Goal: Contribute content: Contribute content

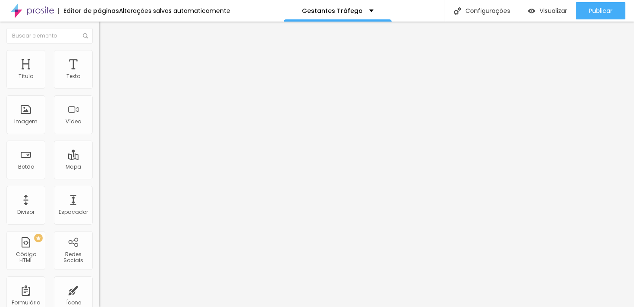
click at [104, 74] on font "Trocar imagem" at bounding box center [125, 70] width 42 height 7
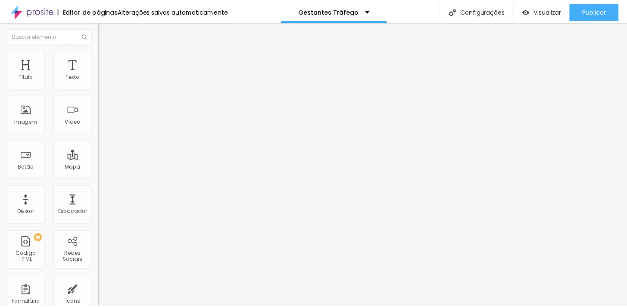
scroll to position [114, 0]
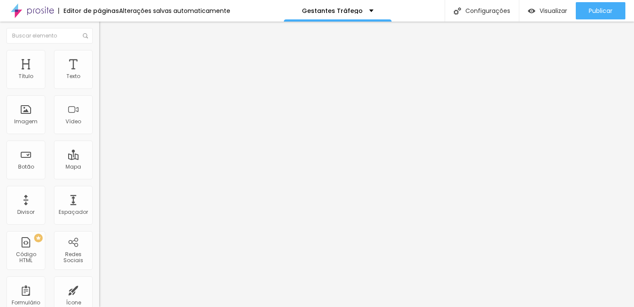
click at [104, 74] on font "Trocar imagem" at bounding box center [125, 70] width 42 height 7
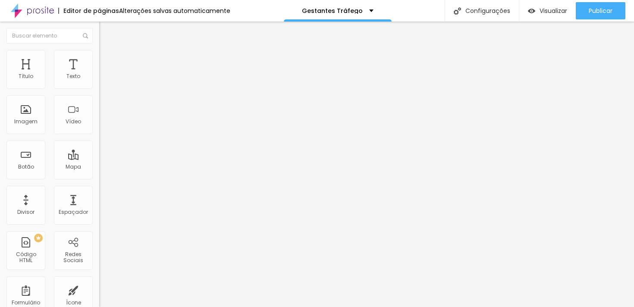
click at [99, 55] on li "Estilo" at bounding box center [148, 54] width 99 height 9
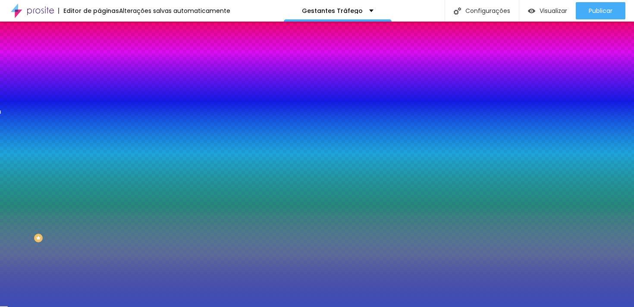
click at [99, 126] on input "#3B4EB8" at bounding box center [150, 121] width 103 height 9
paste input "0064FF"
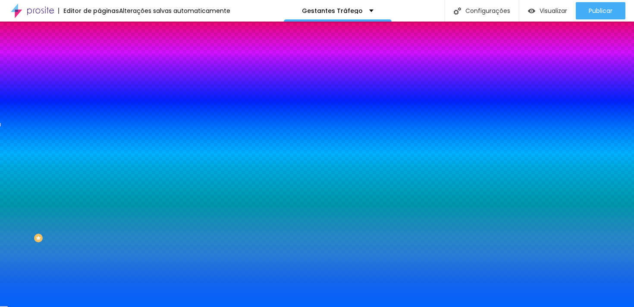
type input "#0064FF"
click at [99, 265] on div "Editar nulo Conteúdo Estilo Avançado Imagem de fundo Adicionar imagem Efeito da…" at bounding box center [148, 164] width 99 height 285
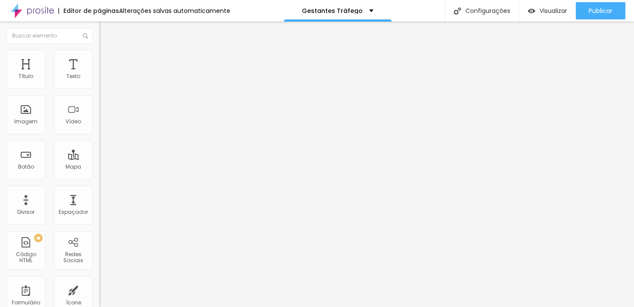
click at [99, 54] on img at bounding box center [103, 54] width 8 height 8
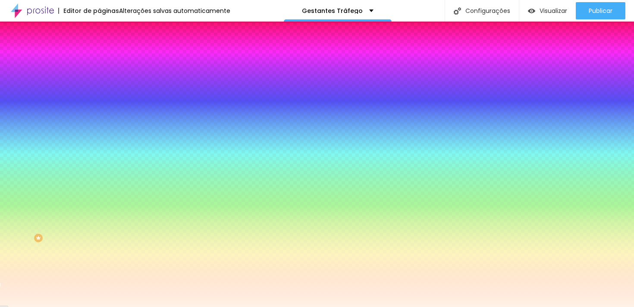
click at [99, 82] on div at bounding box center [148, 82] width 99 height 0
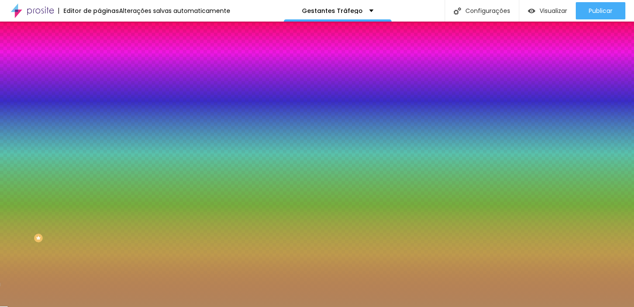
type input "#FFFFFF"
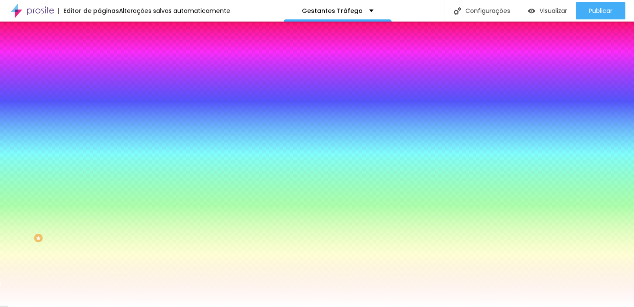
drag, startPoint x: 38, startPoint y: 116, endPoint x: 0, endPoint y: 88, distance: 46.9
click at [99, 88] on div "Cor de fundo Voltar ao padrão #FFFFFF Sombra DESATIVADO Voltar ao padrão Borda …" at bounding box center [148, 105] width 99 height 77
click at [99, 199] on div "Editar nulo Conteúdo Estilo Avançado Cor de fundo Voltar ao padrão #FFFFFF Somb…" at bounding box center [148, 164] width 99 height 285
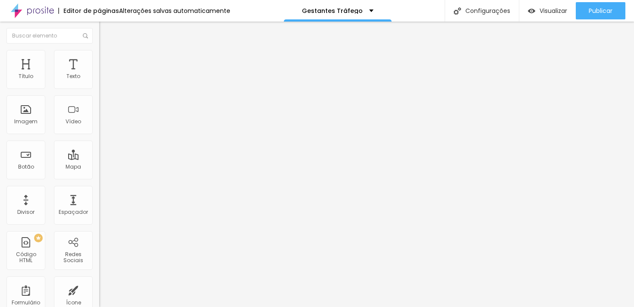
click at [107, 59] on font "Estilo" at bounding box center [113, 55] width 13 height 7
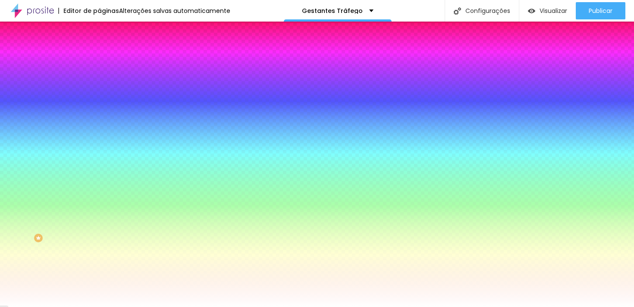
click at [104, 79] on font "Trocar imagem" at bounding box center [125, 75] width 42 height 7
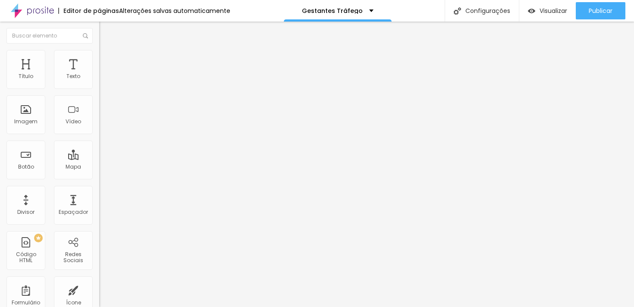
click at [107, 59] on font "Estilo" at bounding box center [113, 55] width 13 height 7
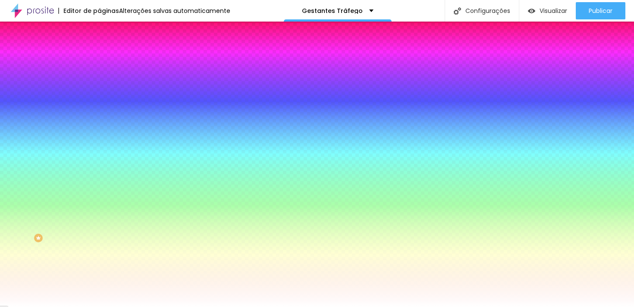
click at [99, 82] on div at bounding box center [148, 82] width 99 height 0
drag, startPoint x: 86, startPoint y: 125, endPoint x: 87, endPoint y: 130, distance: 5.2
click at [87, 130] on div at bounding box center [317, 153] width 634 height 307
click at [257, 5] on div "Editor de páginas Alterações salvas automaticamente Gestantes Tráfego Configura…" at bounding box center [317, 11] width 634 height 22
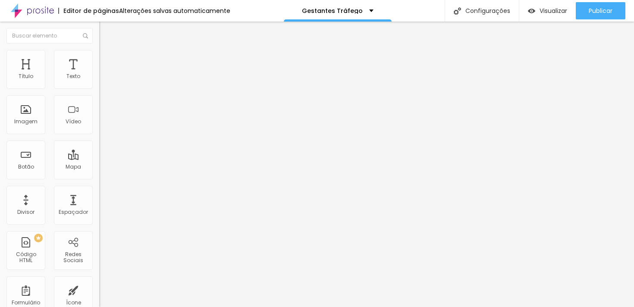
click at [99, 52] on img at bounding box center [103, 54] width 8 height 8
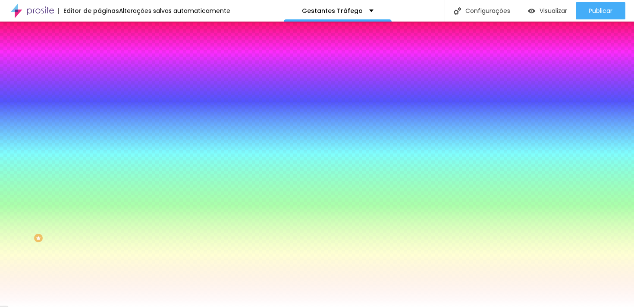
click at [104, 79] on font "Trocar imagem" at bounding box center [125, 75] width 42 height 7
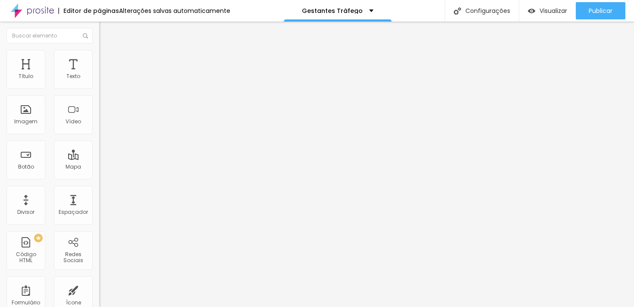
click at [103, 125] on icon "button" at bounding box center [105, 122] width 5 height 5
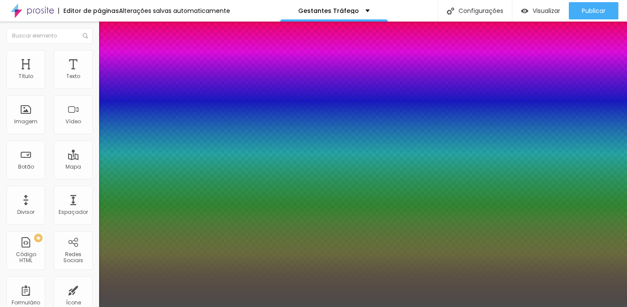
type input "1"
type input "0.5"
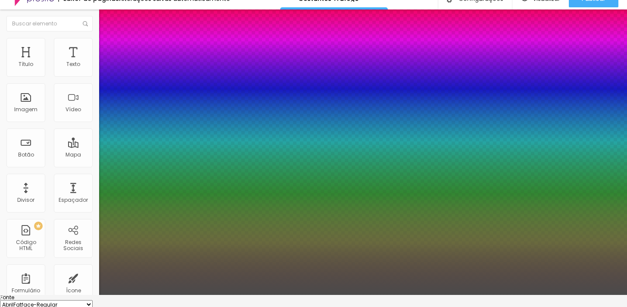
scroll to position [13, 0]
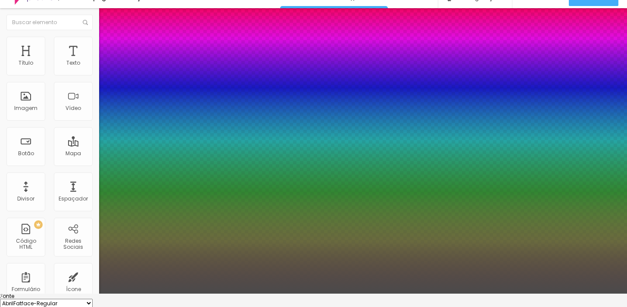
click at [93, 299] on select "AbrilFatface-Regular Actor-Regular Alegreya AlegreyaBlack [PERSON_NAME] Allan-R…" at bounding box center [46, 303] width 93 height 9
select select "Neucha"
click at [92, 299] on select "AbrilFatface-Regular Actor-Regular Alegreya AlegreyaBlack [PERSON_NAME] Allan-R…" at bounding box center [46, 303] width 93 height 9
type input "1"
type input "0.5"
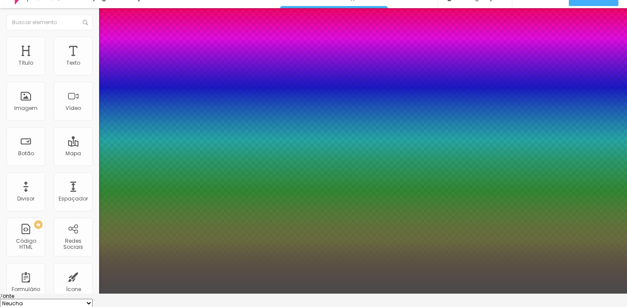
type input "1"
type input "0.5"
type input "1"
type input "0.5"
click at [93, 299] on select "AbrilFatface-Regular Actor-Regular Alegreya AlegreyaBlack [PERSON_NAME] Allan-R…" at bounding box center [46, 303] width 93 height 9
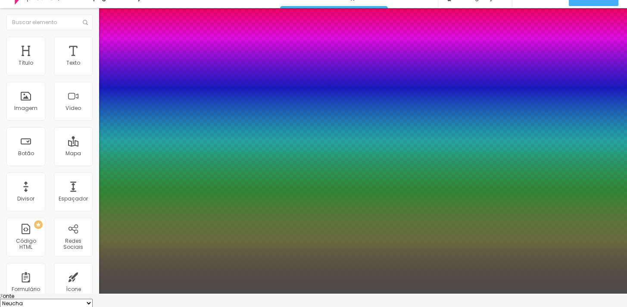
select select "Allan-Regular"
click at [92, 299] on select "AbrilFatface-Regular Actor-Regular Alegreya AlegreyaBlack [PERSON_NAME] Allan-R…" at bounding box center [46, 303] width 93 height 9
type input "1"
type input "0.5"
type input "1"
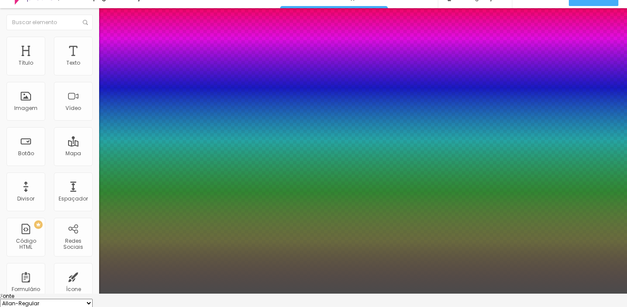
type input "0.5"
type input "1"
type input "0.5"
click at [93, 299] on select "AbrilFatface-Regular Actor-Regular Alegreya AlegreyaBlack [PERSON_NAME] Allan-R…" at bounding box center [46, 303] width 93 height 9
select select "Amaranth"
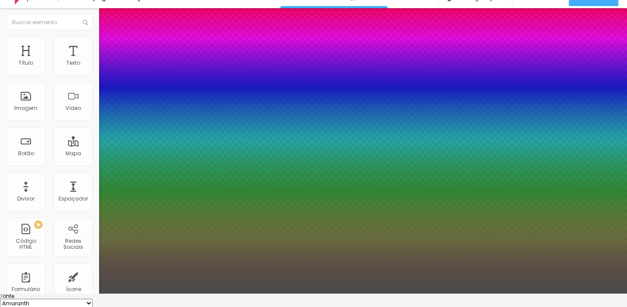
click at [92, 299] on select "AbrilFatface-Regular Actor-Regular Alegreya AlegreyaBlack [PERSON_NAME] Allan-R…" at bounding box center [46, 303] width 93 height 9
type input "1"
type input "0.5"
click at [93, 299] on select "AbrilFatface-Regular Actor-Regular Alegreya AlegreyaBlack [PERSON_NAME] Allan-R…" at bounding box center [46, 303] width 93 height 9
type input "1"
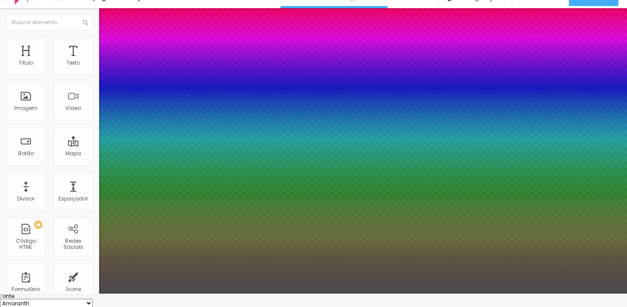
type input "0.5"
select select "AmaticaSC"
click at [92, 299] on select "AbrilFatface-Regular Actor-Regular Alegreya AlegreyaBlack [PERSON_NAME] Allan-R…" at bounding box center [46, 303] width 93 height 9
type input "1"
type input "0.5"
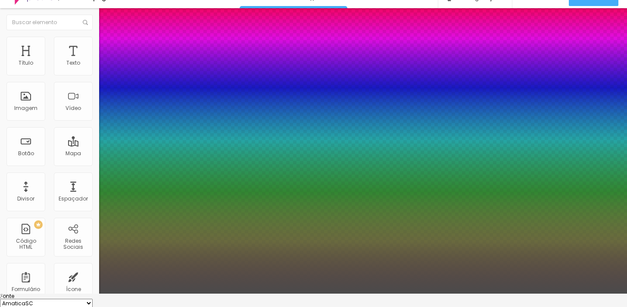
type input "1"
type input "0.5"
click at [93, 299] on select "AbrilFatface-Regular Actor-Regular Alegreya AlegreyaBlack [PERSON_NAME] Allan-R…" at bounding box center [46, 303] width 93 height 9
select select "AmaticSC"
click at [92, 299] on select "AbrilFatface-Regular Actor-Regular Alegreya AlegreyaBlack [PERSON_NAME] Allan-R…" at bounding box center [46, 303] width 93 height 9
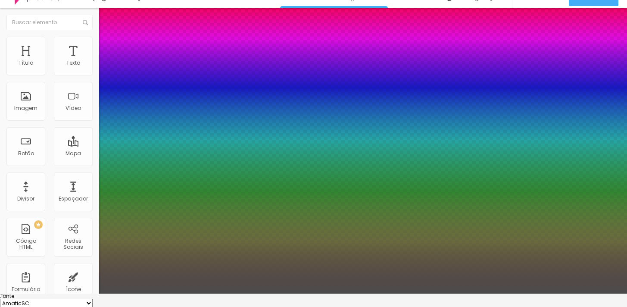
type input "1"
type input "0.5"
click at [93, 299] on select "AbrilFatface-Regular Actor-Regular Alegreya AlegreyaBlack [PERSON_NAME] Allan-R…" at bounding box center [46, 303] width 93 height 9
type input "1"
type input "0.5"
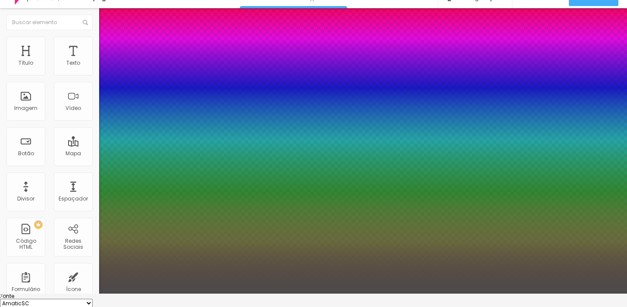
type input "1"
type input "0.5"
select select "Amita-Regular"
click at [92, 299] on select "AbrilFatface-Regular Actor-Regular Alegreya AlegreyaBlack [PERSON_NAME] Allan-R…" at bounding box center [46, 303] width 93 height 9
type input "1"
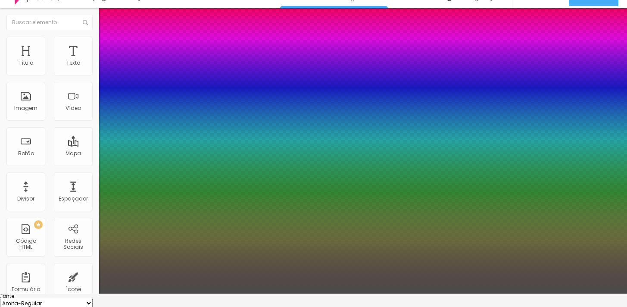
type input "0.5"
click at [93, 299] on select "AbrilFatface-Regular Actor-Regular Alegreya AlegreyaBlack [PERSON_NAME] Allan-R…" at bounding box center [46, 303] width 93 height 9
select select "AnonymousPro-Bold"
click at [92, 299] on select "AbrilFatface-Regular Actor-Regular Alegreya AlegreyaBlack [PERSON_NAME] Allan-R…" at bounding box center [46, 303] width 93 height 9
type input "1"
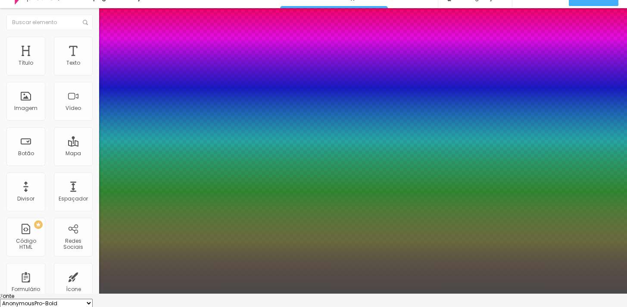
type input "0.5"
type input "1"
type input "0.5"
type input "1"
type input "0.5"
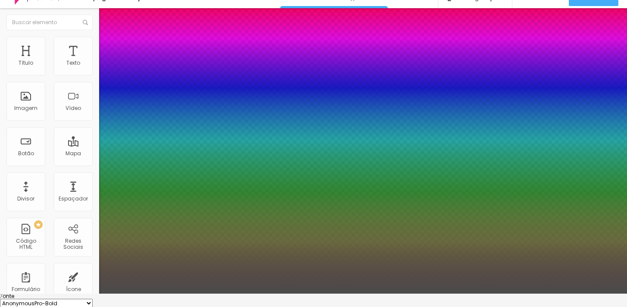
click at [93, 299] on select "AbrilFatface-Regular Actor-Regular Alegreya AlegreyaBlack [PERSON_NAME] Allan-R…" at bounding box center [46, 303] width 93 height 9
select select "Magra-Bold"
click at [92, 299] on select "AbrilFatface-Regular Actor-Regular Alegreya AlegreyaBlack [PERSON_NAME] Allan-R…" at bounding box center [46, 303] width 93 height 9
type input "1"
type input "0.5"
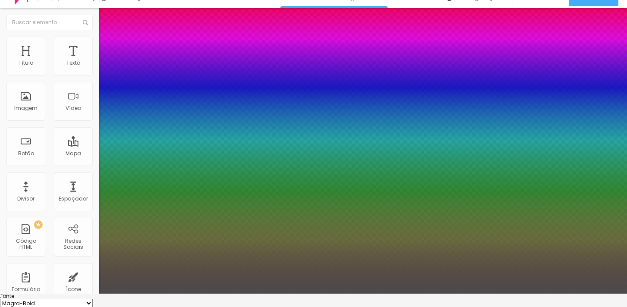
type input "1"
type input "0.5"
type input "1"
type input "0.5"
click at [165, 294] on p "Fonte" at bounding box center [313, 296] width 627 height 5
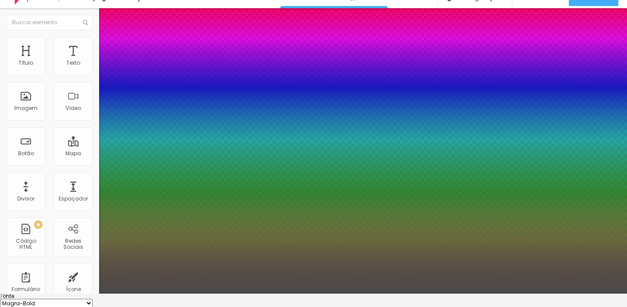
click at [237, 294] on div at bounding box center [313, 294] width 627 height 0
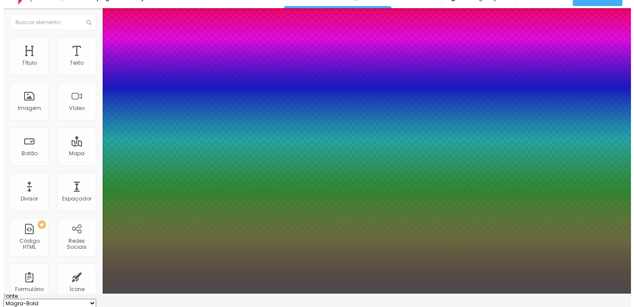
scroll to position [0, 0]
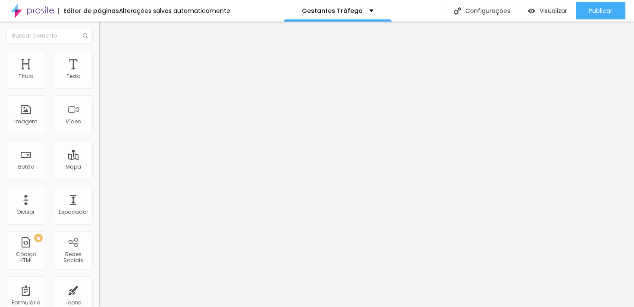
click at [99, 272] on div "Editar nulo Conteúdo Estilo Avançado Alinhamento Tipo Sólido Sólido Pontilhado …" at bounding box center [148, 164] width 99 height 285
click at [99, 59] on li "Estilo" at bounding box center [148, 54] width 99 height 9
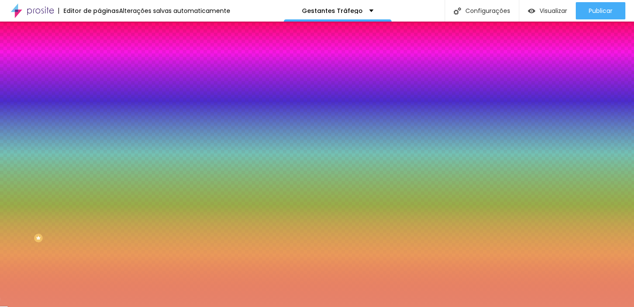
click at [99, 82] on div at bounding box center [148, 82] width 99 height 0
click at [99, 88] on input "#E6846C" at bounding box center [150, 86] width 103 height 9
paste input "0064FF"
type input "#0064FF"
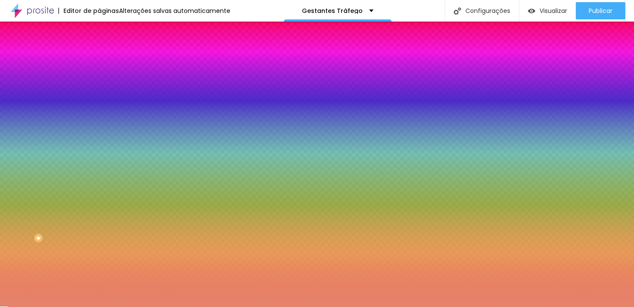
click at [99, 282] on div "Editar nulo Conteúdo Estilo Avançado Cor de fundo Voltar ao padrão #0064FF Tipo…" at bounding box center [148, 164] width 99 height 285
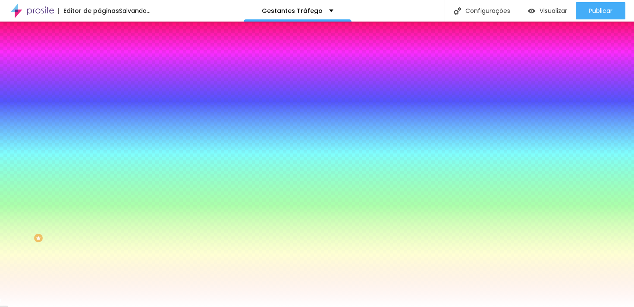
drag, startPoint x: 38, startPoint y: 232, endPoint x: 5, endPoint y: 205, distance: 42.3
click at [99, 205] on div "Cor de fundo Voltar ao padrão #0064FF Tipografia Voltar ao padrão Borda Voltar …" at bounding box center [148, 208] width 99 height 282
click at [99, 268] on div "Editar nulo Conteúdo Estilo Avançado Cor de fundo Voltar ao padrão #0064FF Tipo…" at bounding box center [148, 164] width 99 height 285
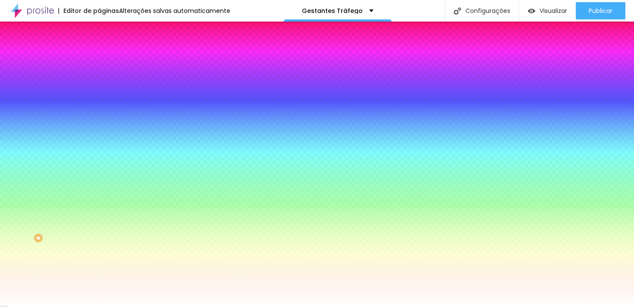
paste input "0064"
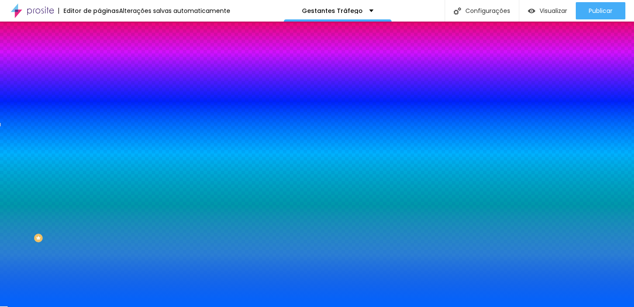
type input "#0064FF"
click at [99, 280] on div "Editar nulo Conteúdo Estilo Avançado Cor de fundo Voltar ao padrão #0064FF Tipo…" at bounding box center [148, 164] width 99 height 285
type input "0"
drag, startPoint x: 130, startPoint y: 259, endPoint x: 57, endPoint y: 262, distance: 72.9
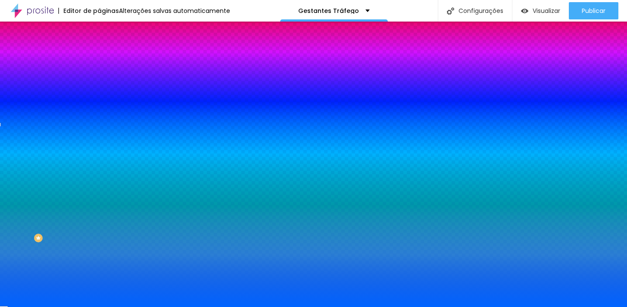
type input "0"
click at [58, 300] on div at bounding box center [313, 307] width 627 height 0
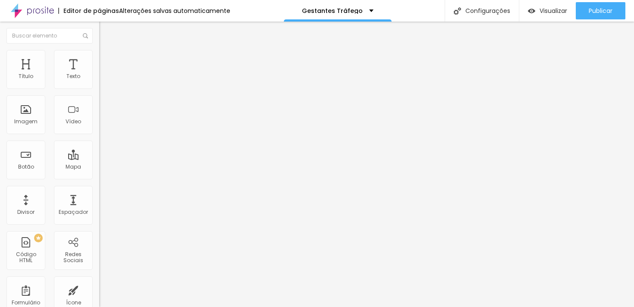
click at [99, 74] on span "Trocar imagem" at bounding box center [122, 70] width 47 height 7
click at [99, 56] on li "Estilo" at bounding box center [148, 54] width 99 height 9
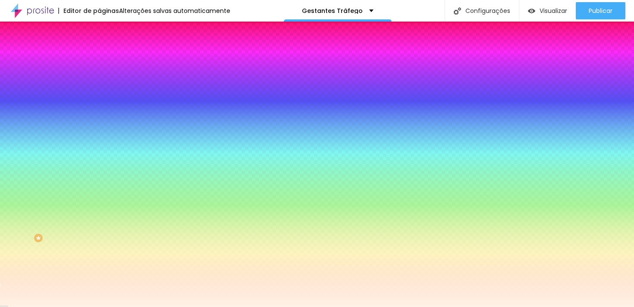
click at [99, 126] on input "#FFF2E6" at bounding box center [150, 121] width 103 height 9
click at [99, 117] on div at bounding box center [148, 117] width 99 height 0
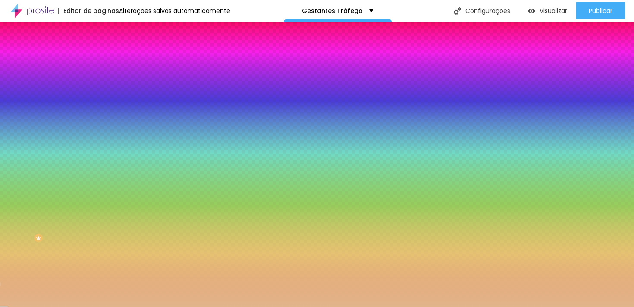
type input "#FFFFFF"
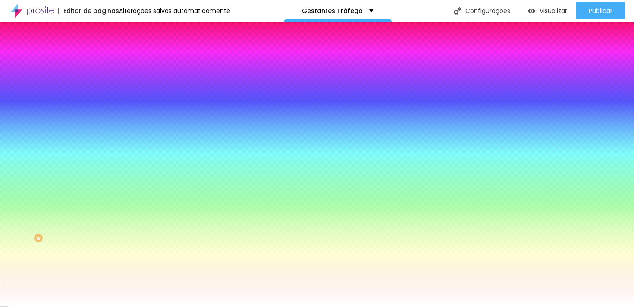
drag, startPoint x: 18, startPoint y: 161, endPoint x: 0, endPoint y: 145, distance: 24.1
click at [99, 145] on div "Imagem de fundo Adicionar imagem Efeito da Imagem Nenhum Nenhum Parallax Cor de…" at bounding box center [148, 123] width 99 height 112
click at [99, 279] on div "Editar nulo Conteúdo Estilo Avançado Imagem de fundo Adicionar imagem Efeito da…" at bounding box center [148, 164] width 99 height 285
click at [99, 271] on div "Editar nulo Conteúdo Estilo Avançado Imagem de fundo Adicionar imagem Efeito da…" at bounding box center [148, 164] width 99 height 285
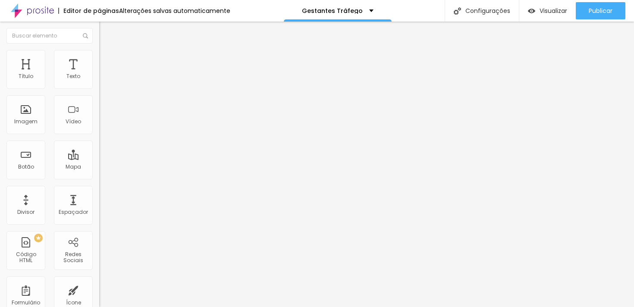
click at [107, 59] on font "Estilo" at bounding box center [113, 55] width 13 height 7
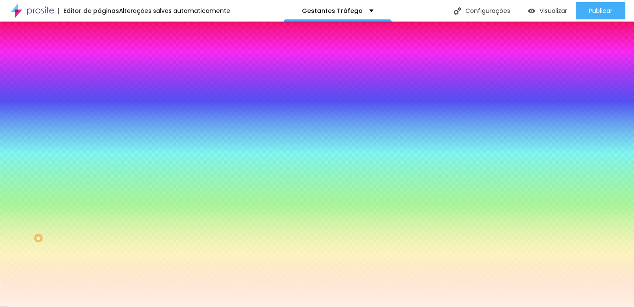
click at [99, 117] on div at bounding box center [148, 117] width 99 height 0
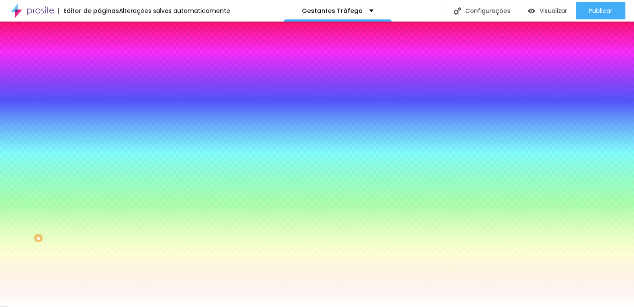
type input "#FFFFFF"
drag, startPoint x: 28, startPoint y: 178, endPoint x: 0, endPoint y: 152, distance: 38.4
click at [99, 150] on div "Imagem de fundo Adicionar imagem Efeito da Imagem Nenhum Nenhum Parallax Cor de…" at bounding box center [148, 123] width 99 height 112
click at [99, 287] on div "Editar nulo Conteúdo Estilo Avançado Imagem de fundo Adicionar imagem Efeito da…" at bounding box center [148, 164] width 99 height 285
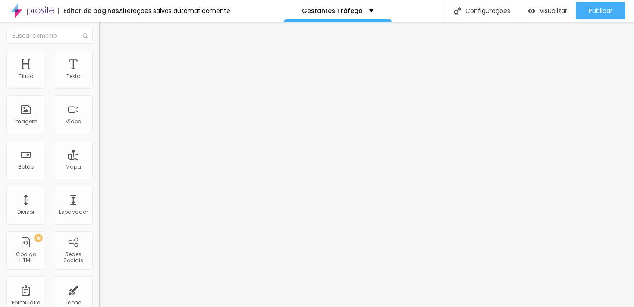
click at [99, 128] on button "button" at bounding box center [105, 123] width 12 height 9
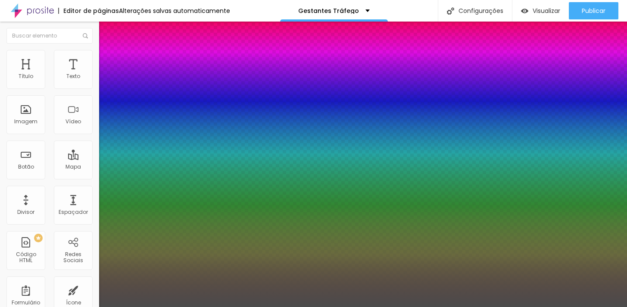
type input "1"
type input "0.5"
click at [68, 300] on div at bounding box center [313, 307] width 627 height 0
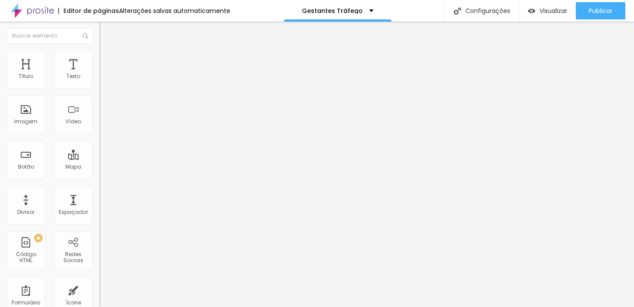
click at [99, 128] on button "button" at bounding box center [105, 123] width 12 height 9
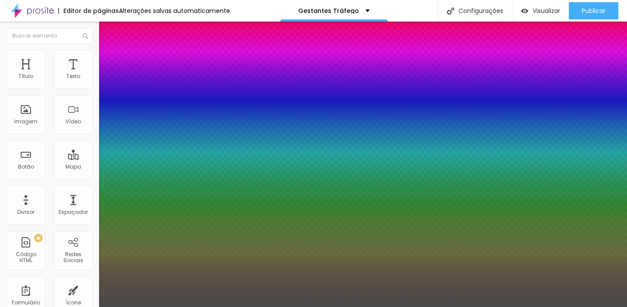
type input "1"
type input "0.5"
select select "Magra-Bold"
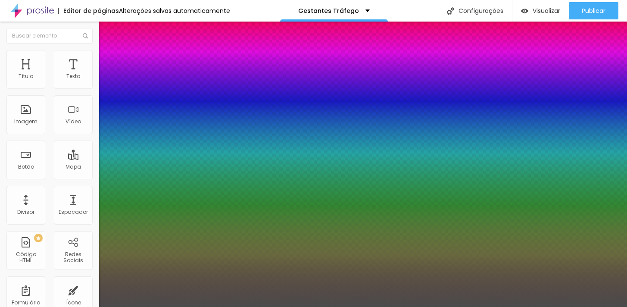
type input "1"
type input "0.5"
type input "1"
type input "0.5"
click at [291, 300] on div at bounding box center [313, 307] width 627 height 0
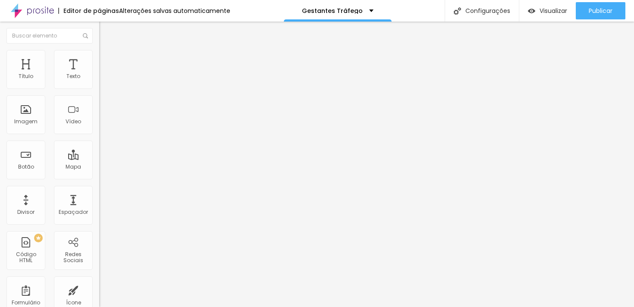
click at [99, 281] on div "Editar nulo Estilo Avançado Tamanho Título 1 H1 Título 2 H2 Título 3 H3 Título …" at bounding box center [148, 164] width 99 height 285
drag, startPoint x: 63, startPoint y: 288, endPoint x: 70, endPoint y: 286, distance: 7.2
click at [99, 289] on div "Editar nulo Estilo Avançado Tipografia Voltar ao padrão Sombra DESATIVADO Volta…" at bounding box center [148, 164] width 99 height 285
click at [99, 264] on div "Editar nulo Estilo Avançado Tipografia Voltar ao padrão Sombra DESATIVADO Volta…" at bounding box center [148, 164] width 99 height 285
click at [99, 178] on input "https://" at bounding box center [150, 173] width 103 height 9
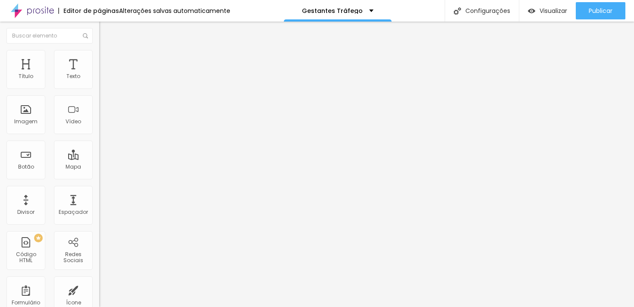
type input "[URL][DOMAIN_NAME]"
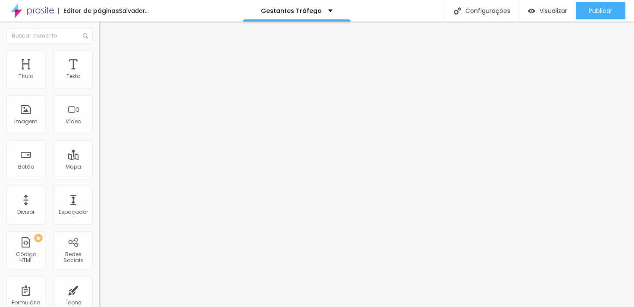
click at [99, 61] on ul "Conteúdo Estilo Avançado" at bounding box center [148, 54] width 99 height 26
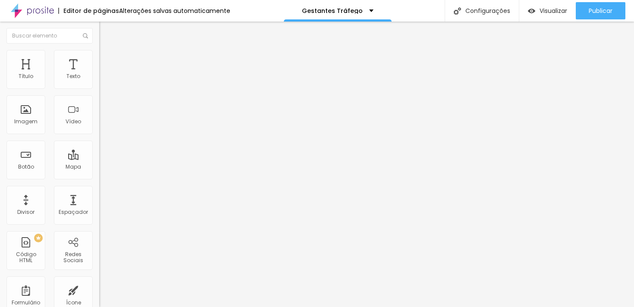
click at [99, 51] on li "Estilo" at bounding box center [148, 54] width 99 height 9
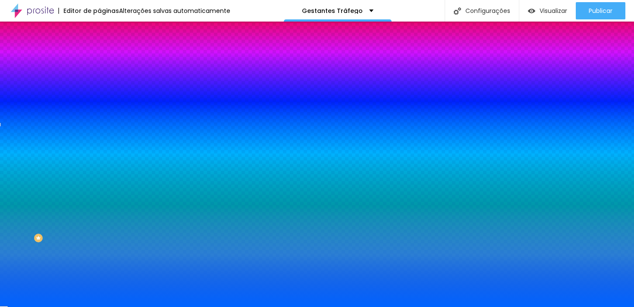
click at [99, 90] on input "#0064FF" at bounding box center [150, 86] width 103 height 9
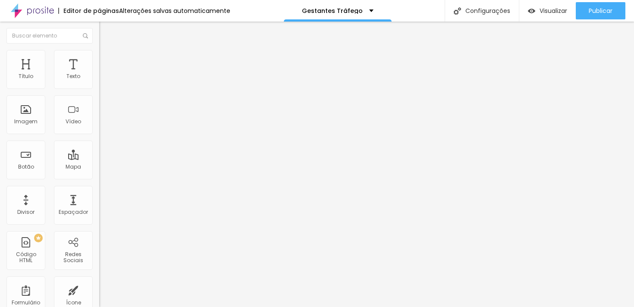
scroll to position [0, 0]
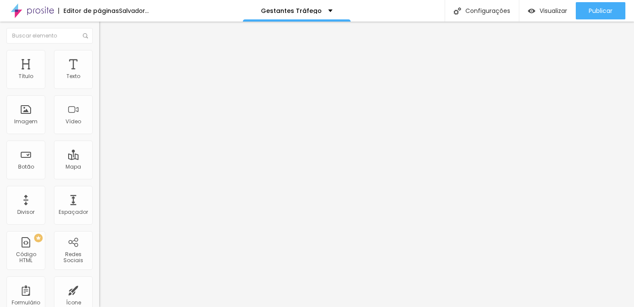
type input "Quero agendar"
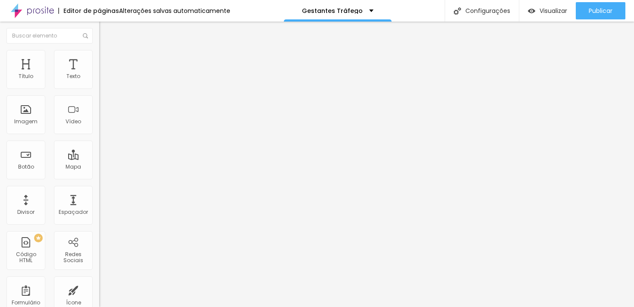
click at [99, 81] on input "Quero descobrir essa estratégia" at bounding box center [150, 76] width 103 height 9
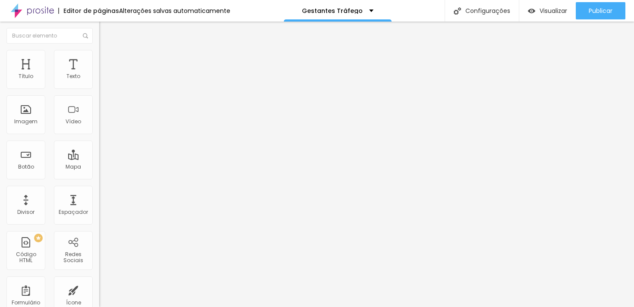
click at [99, 81] on input "Quero descobrir essa estratégia" at bounding box center [150, 76] width 103 height 9
type input "Quero agendar"
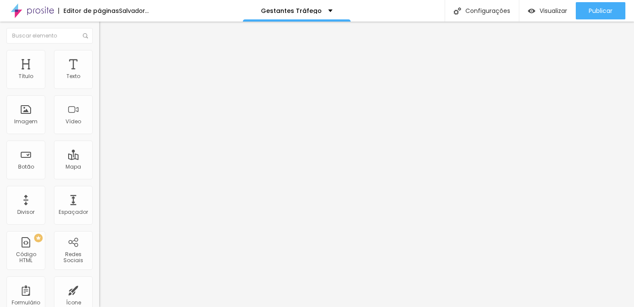
click at [99, 225] on div "Editar nulo Conteúdo Estilo Avançado Texto Quero agendar Alinhamento Tamanho No…" at bounding box center [148, 164] width 99 height 285
click at [99, 52] on li "Estilo" at bounding box center [148, 54] width 99 height 9
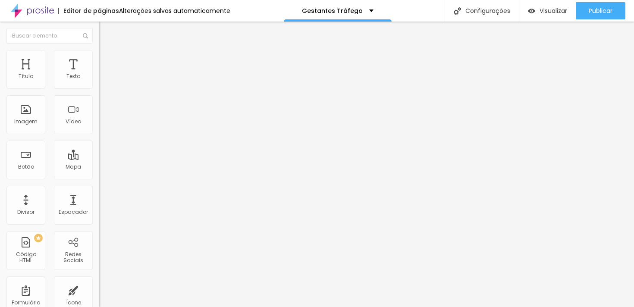
click at [99, 57] on li "Estilo" at bounding box center [148, 54] width 99 height 9
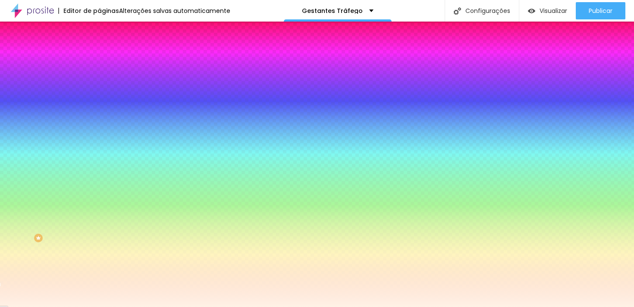
click at [99, 126] on input "#FFF2E6" at bounding box center [150, 121] width 103 height 9
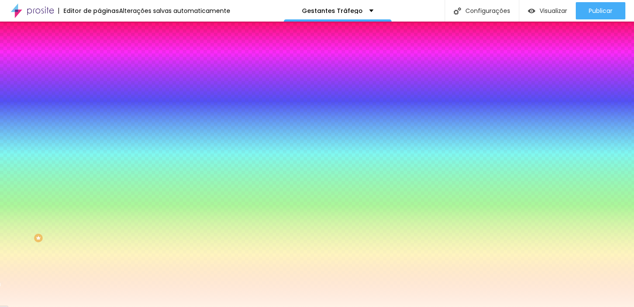
click at [99, 117] on div at bounding box center [148, 117] width 99 height 0
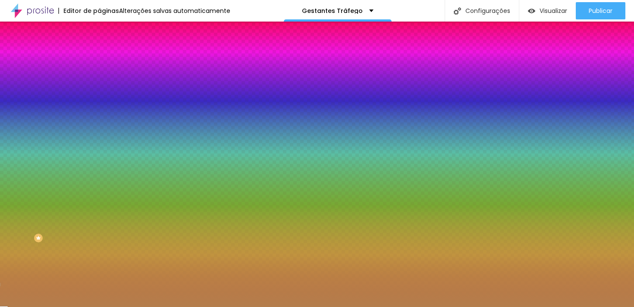
type input "#FFFFFF"
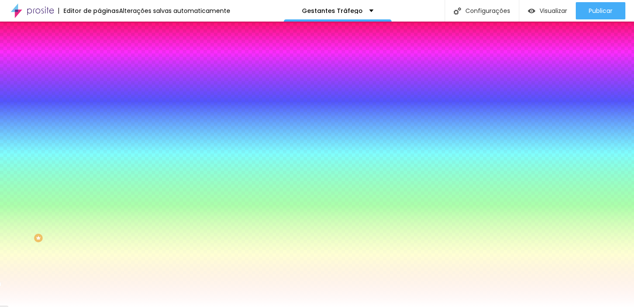
drag, startPoint x: 39, startPoint y: 181, endPoint x: 0, endPoint y: 157, distance: 45.6
click at [99, 157] on div "Imagem de fundo Adicionar imagem Efeito da Imagem Nenhum Nenhum Parallax Cor de…" at bounding box center [148, 123] width 99 height 112
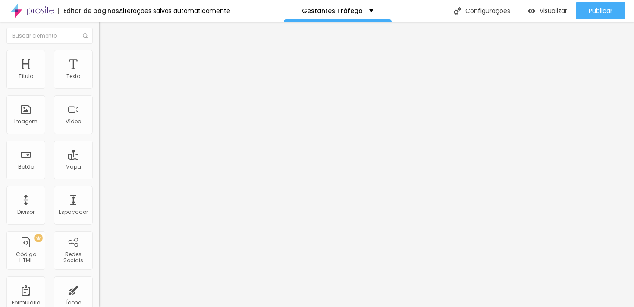
click at [99, 177] on input "https://" at bounding box center [150, 173] width 103 height 9
type input "[URL][DOMAIN_NAME]"
click at [99, 59] on li "Estilo" at bounding box center [148, 54] width 99 height 9
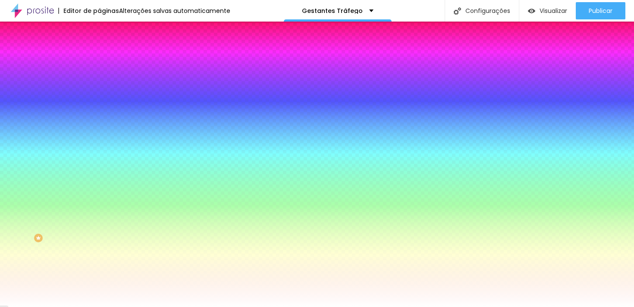
click at [99, 87] on input "#E6846C" at bounding box center [150, 86] width 103 height 9
paste input "0064FF"
type input "#0064FF"
click at [99, 263] on div "Editar nulo Conteúdo Estilo Avançado Cor de fundo Voltar ao padrão #0064FF Tipo…" at bounding box center [148, 164] width 99 height 285
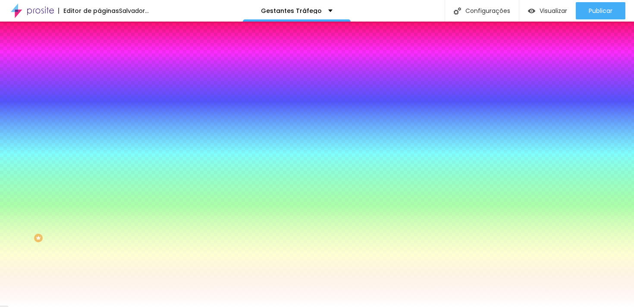
click at [99, 293] on input "#DB6244" at bounding box center [150, 297] width 103 height 9
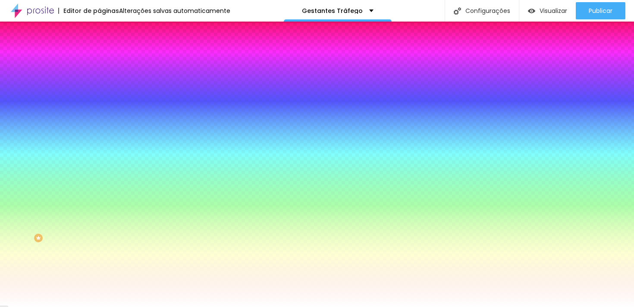
click at [99, 293] on input "#DB6244" at bounding box center [150, 297] width 103 height 9
paste input "0064"
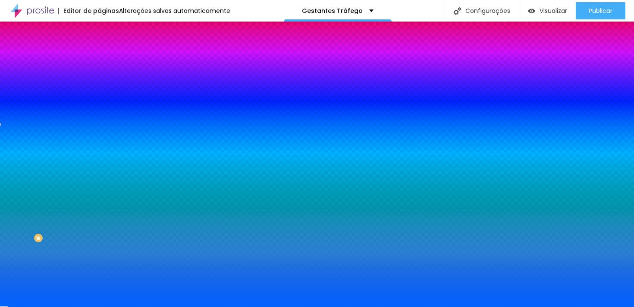
type input "#0064FF"
click at [99, 293] on div at bounding box center [148, 293] width 99 height 0
type input "#FFFFFF"
drag, startPoint x: 49, startPoint y: 204, endPoint x: 0, endPoint y: 184, distance: 52.8
click at [99, 184] on div "Cor de fundo Voltar ao padrão #0064FF Tipografia Voltar ao padrão Borda Voltar …" at bounding box center [148, 208] width 99 height 282
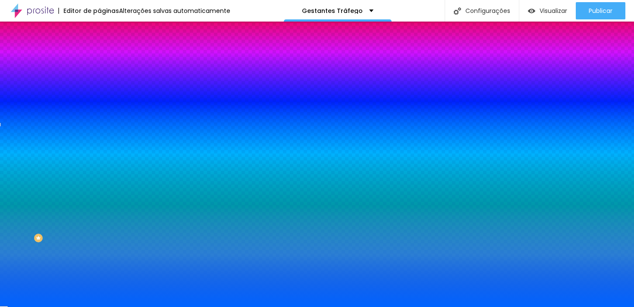
click at [99, 295] on div "Editar nulo Conteúdo Estilo Avançado Cor de fundo Voltar ao padrão #0064FF Tipo…" at bounding box center [148, 164] width 99 height 285
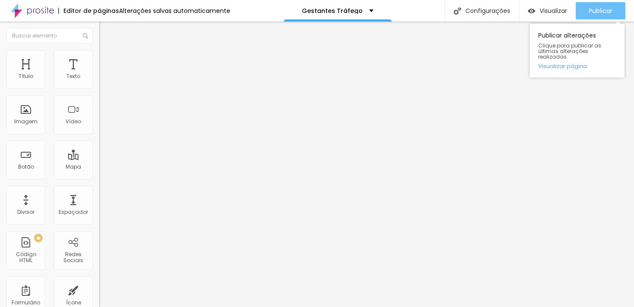
click at [617, 7] on button "Publicar" at bounding box center [601, 10] width 50 height 17
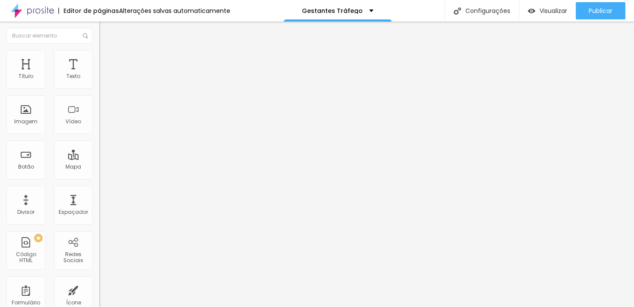
click at [99, 59] on ul "Conteúdo Estilo Avançado" at bounding box center [148, 54] width 99 height 26
click at [107, 59] on font "Estilo" at bounding box center [113, 55] width 13 height 7
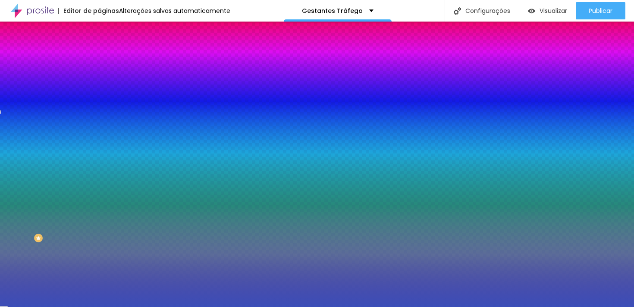
click at [99, 126] on input "#3B4EB8" at bounding box center [150, 121] width 103 height 9
paste input "0064FF"
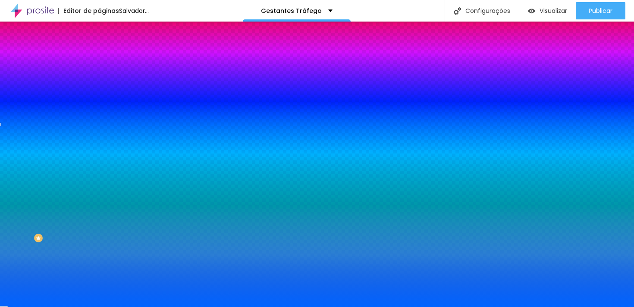
type input "#0064FF"
click at [99, 276] on div "Editar nulo Conteúdo Estilo Avançado Imagem de fundo Adicionar imagem Efeito da…" at bounding box center [148, 164] width 99 height 285
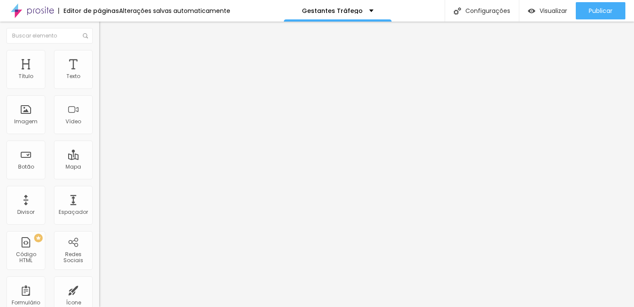
click at [99, 69] on div "Conteúdo Estilo Avançado Modo Encaixotado Encaixotado Completo" at bounding box center [148, 66] width 99 height 50
click at [107, 59] on font "Estilo" at bounding box center [113, 55] width 13 height 7
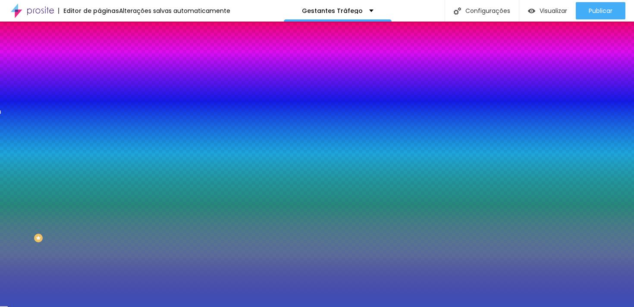
click at [99, 126] on input "#3B4EB8" at bounding box center [150, 121] width 103 height 9
paste input "0064FF"
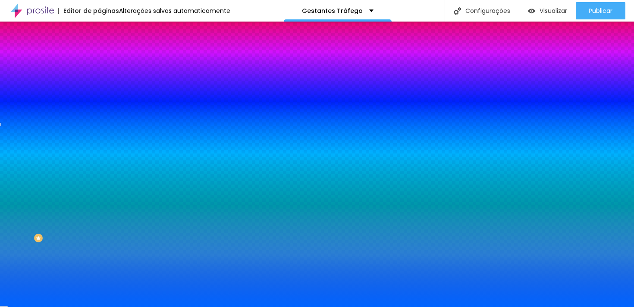
type input "#0064FF"
click at [99, 256] on div "Editar nulo Conteúdo Estilo Avançado Imagem de fundo Adicionar imagem Efeito da…" at bounding box center [148, 164] width 99 height 285
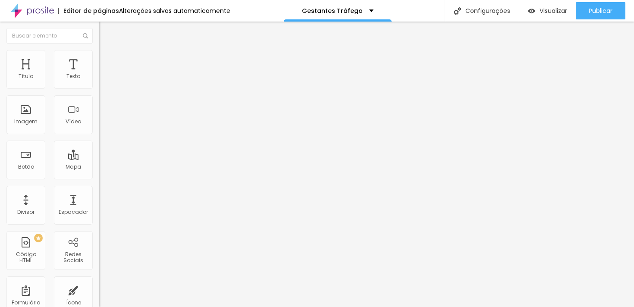
click at [104, 74] on font "Adicionar imagem" at bounding box center [129, 70] width 50 height 7
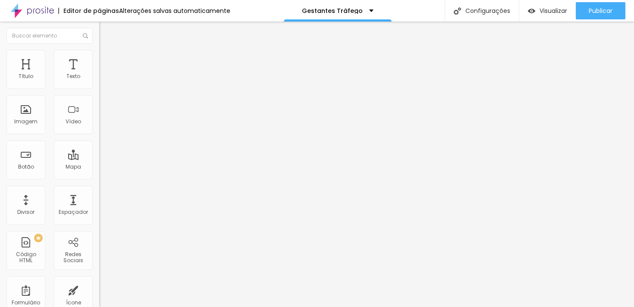
click at [99, 135] on font "Original" at bounding box center [109, 131] width 21 height 7
click at [99, 145] on span "Padrão" at bounding box center [108, 141] width 19 height 7
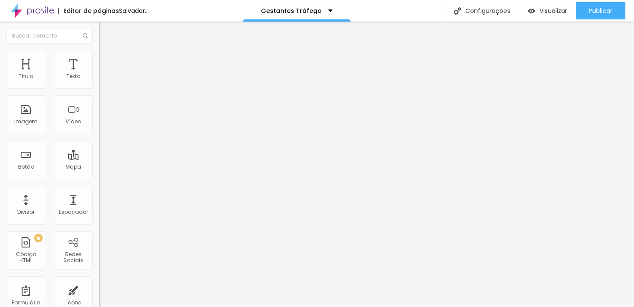
click at [99, 140] on span "Cinema" at bounding box center [110, 136] width 22 height 7
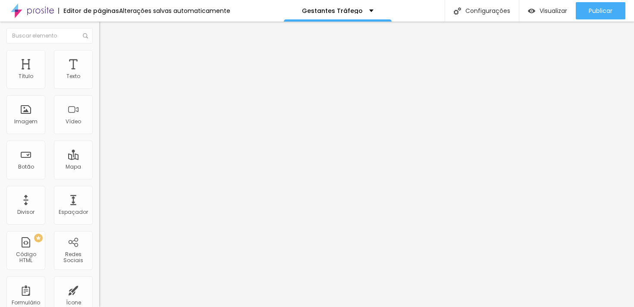
click at [99, 148] on span "Padrão" at bounding box center [108, 144] width 19 height 7
click at [99, 153] on font "Quadrado" at bounding box center [113, 149] width 28 height 7
click at [99, 135] on font "Original" at bounding box center [109, 131] width 21 height 7
click at [99, 54] on img at bounding box center [103, 54] width 8 height 8
type input "95"
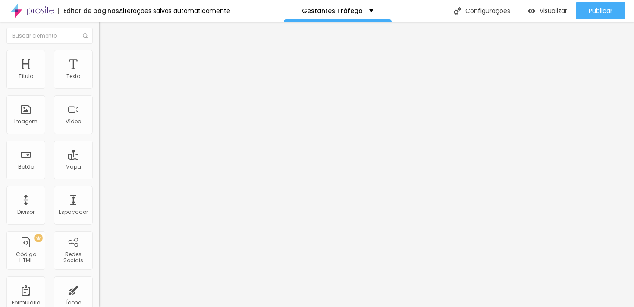
type input "95"
type input "90"
type input "85"
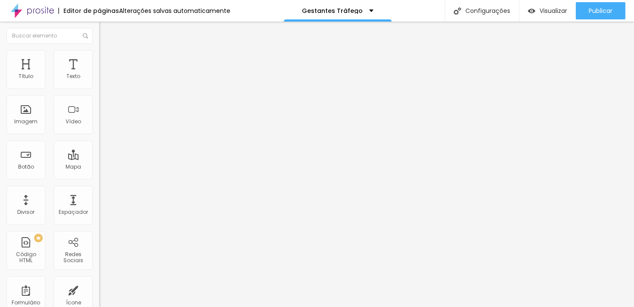
type input "80"
type input "75"
type input "70"
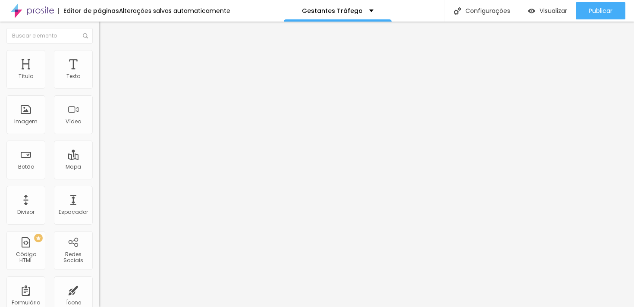
type input "70"
type input "65"
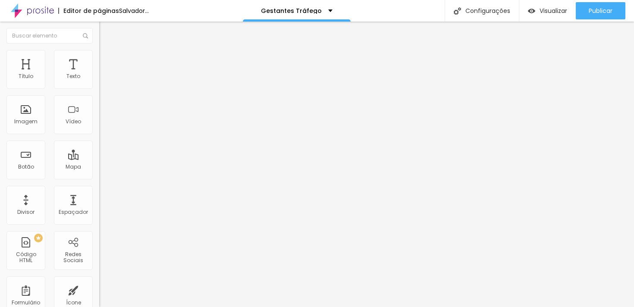
type input "70"
type input "75"
type input "80"
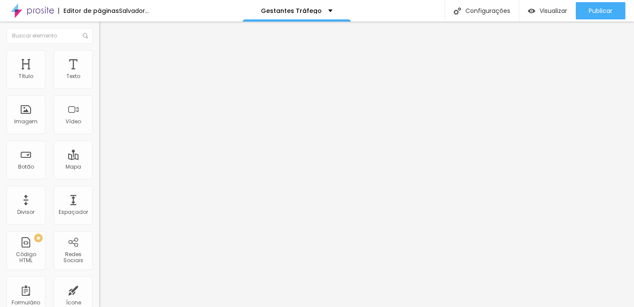
type input "80"
type input "85"
type input "90"
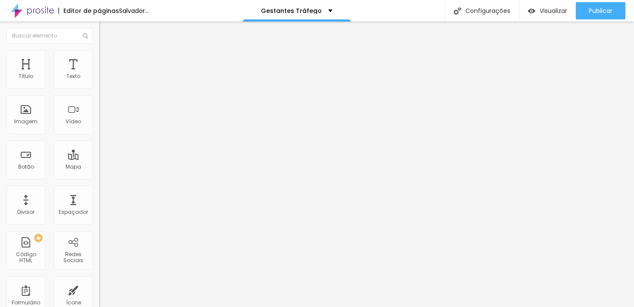
type input "95"
type input "100"
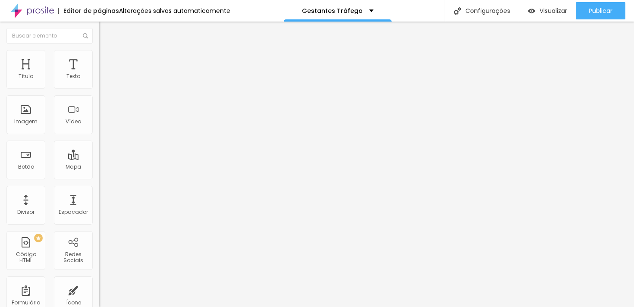
drag, startPoint x: 80, startPoint y: 94, endPoint x: 101, endPoint y: 99, distance: 21.7
click at [101, 88] on input "range" at bounding box center [127, 84] width 56 height 7
click at [107, 63] on font "Avançado" at bounding box center [121, 64] width 28 height 7
click at [99, 58] on li "Estilo" at bounding box center [148, 54] width 99 height 9
click at [99, 48] on img at bounding box center [103, 45] width 8 height 8
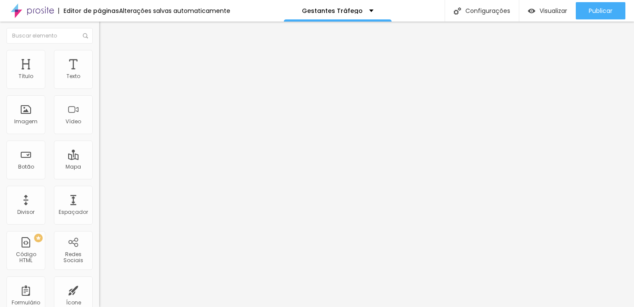
click at [99, 135] on font "Cinema 16:9" at bounding box center [115, 131] width 33 height 7
click at [99, 148] on span "Padrão" at bounding box center [108, 144] width 19 height 7
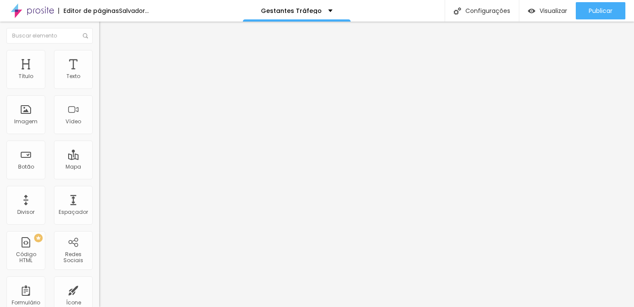
click at [99, 153] on div "Quadrado 1:1" at bounding box center [148, 149] width 99 height 5
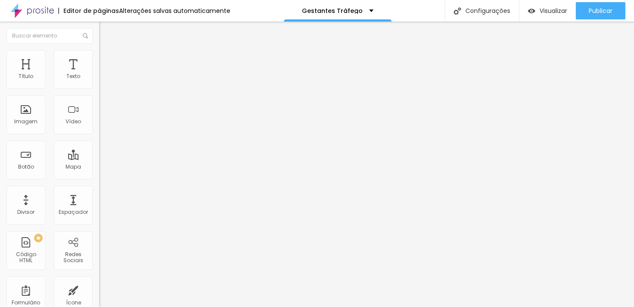
click at [104, 74] on font "Adicionar imagem" at bounding box center [129, 70] width 50 height 7
click at [99, 135] on span "Original" at bounding box center [109, 131] width 21 height 7
click at [99, 150] on span "Quadrado" at bounding box center [113, 146] width 28 height 7
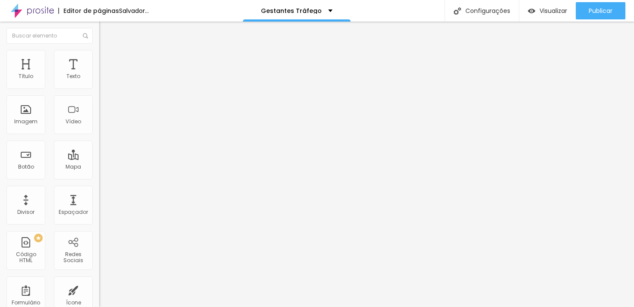
click at [99, 56] on li "Estilo" at bounding box center [148, 54] width 99 height 9
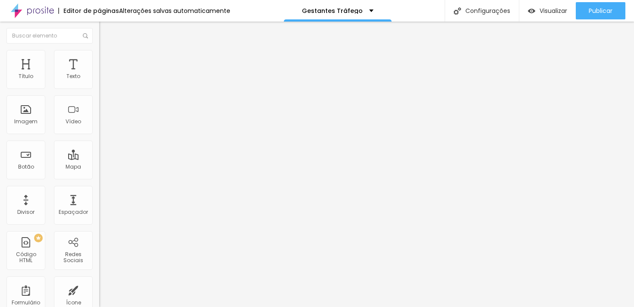
type input "95"
click at [99, 88] on input "range" at bounding box center [127, 84] width 56 height 7
click at [107, 59] on font "Estilo" at bounding box center [113, 55] width 13 height 7
click at [99, 50] on li "Estilo" at bounding box center [148, 54] width 99 height 9
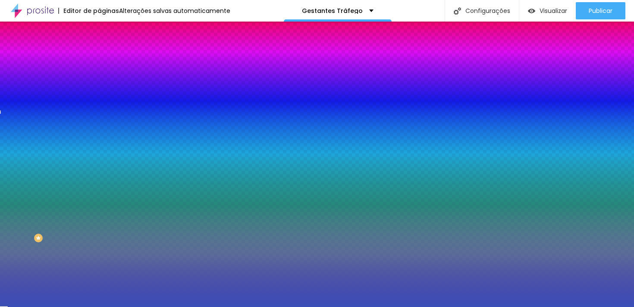
click at [99, 126] on input "#3B4EB8" at bounding box center [150, 121] width 103 height 9
paste input "0064FF"
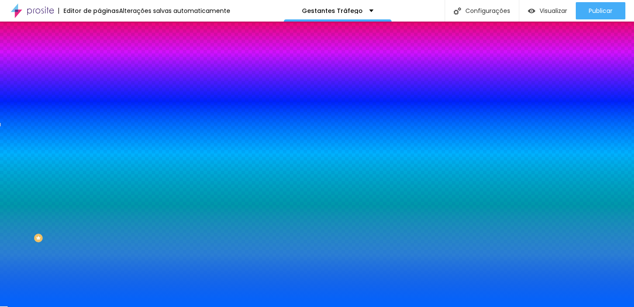
type input "#0064FF"
click at [99, 286] on div "Editar nulo Conteúdo Estilo Avançado Imagem de fundo Adicionar imagem Efeito da…" at bounding box center [148, 164] width 99 height 285
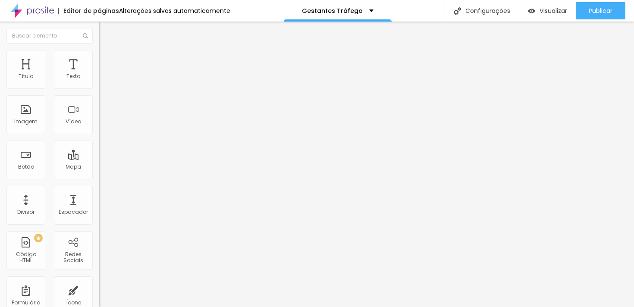
click at [103, 80] on icon "button" at bounding box center [105, 77] width 5 height 5
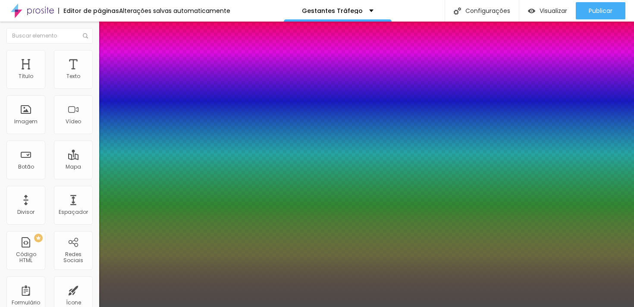
type input "1"
click at [49, 300] on div at bounding box center [317, 307] width 634 height 0
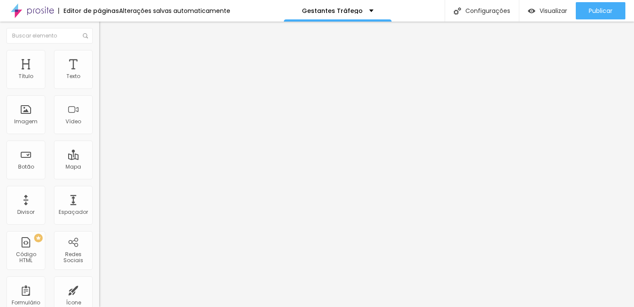
click at [103, 125] on icon "button" at bounding box center [105, 122] width 5 height 5
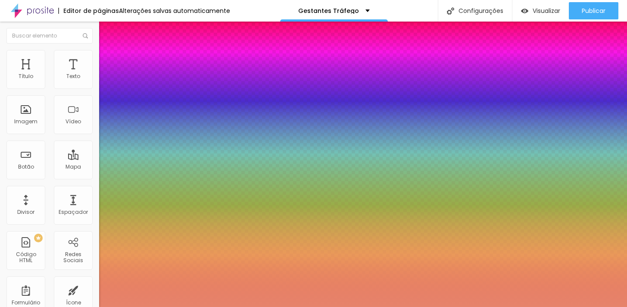
type input "1"
select select "PoppinsThin"
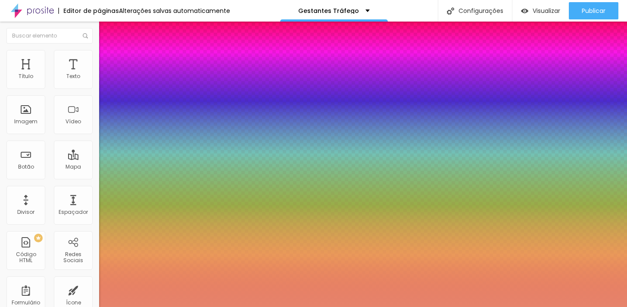
type input "1"
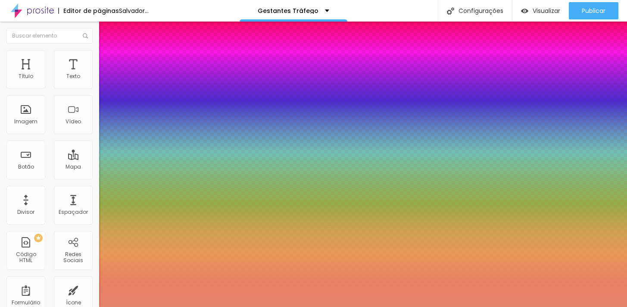
select select "Poppins"
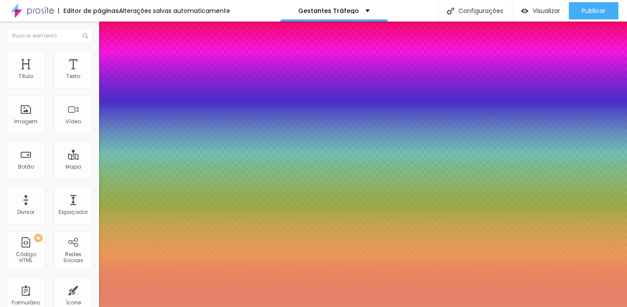
type input "1"
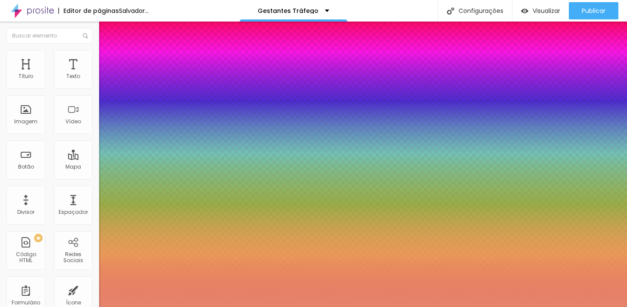
click at [109, 300] on div at bounding box center [313, 307] width 627 height 0
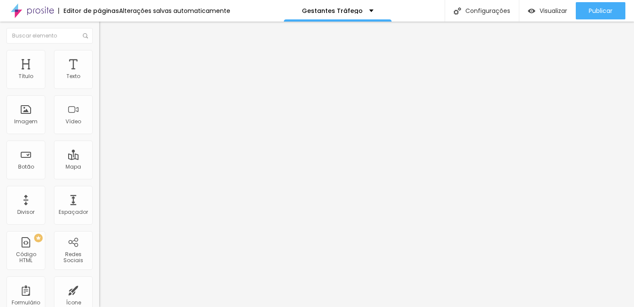
click at [99, 128] on button "button" at bounding box center [105, 123] width 12 height 9
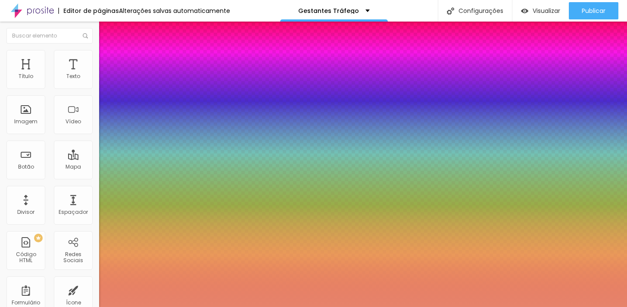
type input "1"
select select "Poppins"
type input "1"
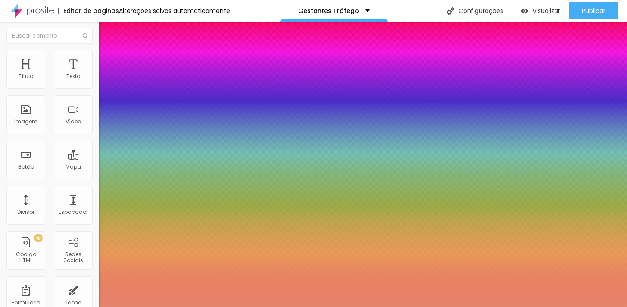
click at [282, 300] on div at bounding box center [313, 307] width 627 height 0
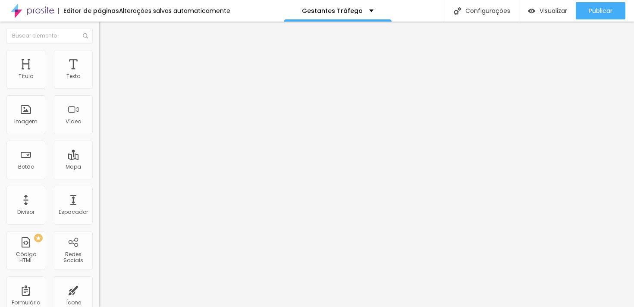
click at [99, 128] on button "button" at bounding box center [105, 123] width 12 height 9
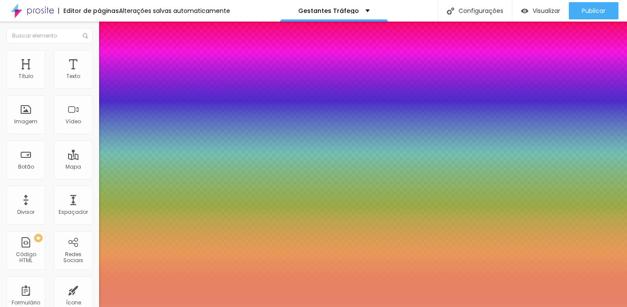
type input "1"
select select "Poppins"
type input "1"
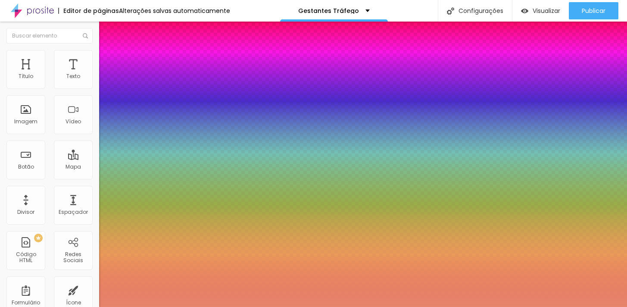
click at [455, 300] on div at bounding box center [313, 307] width 627 height 0
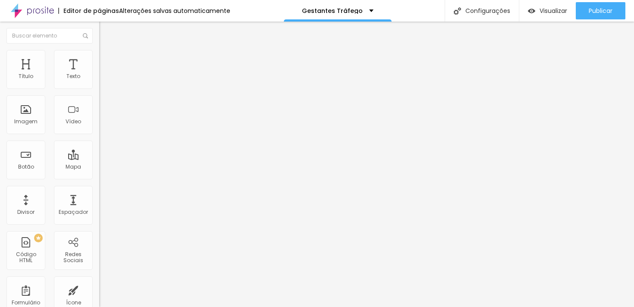
click at [110, 79] on font "Ícone de trocarte" at bounding box center [132, 75] width 45 height 7
type input "m"
type input "pinc"
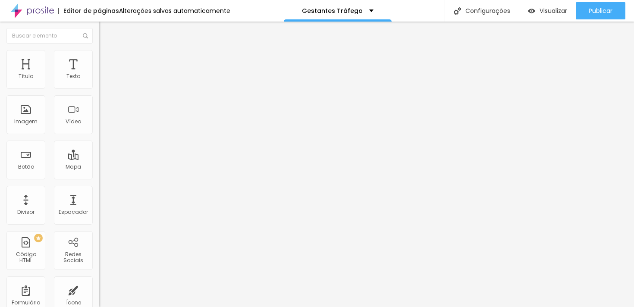
click at [99, 54] on img at bounding box center [103, 54] width 8 height 8
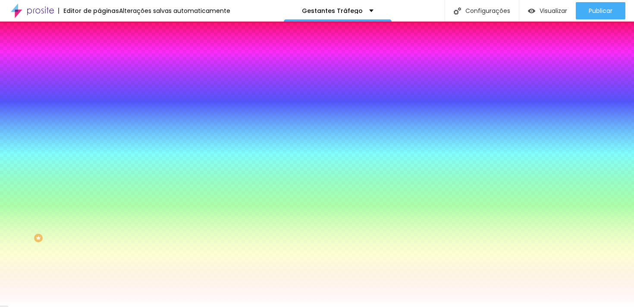
click at [99, 89] on input "#E6846C" at bounding box center [150, 86] width 103 height 9
paste input "A"
type input "#AC"
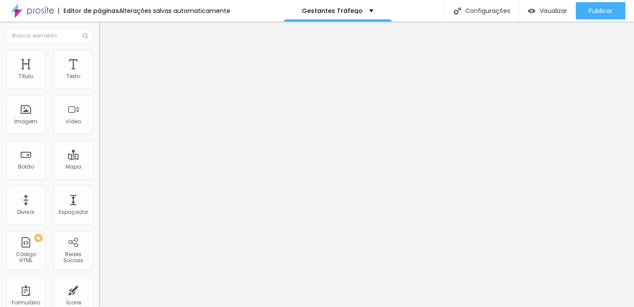
click at [99, 57] on li "Estilo" at bounding box center [148, 54] width 99 height 9
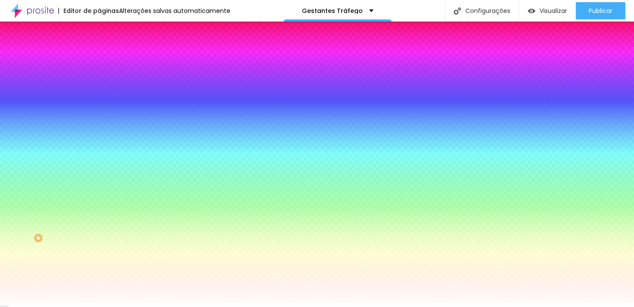
click at [99, 88] on input "#E6846C" at bounding box center [150, 86] width 103 height 9
paste input "1D1D1B"
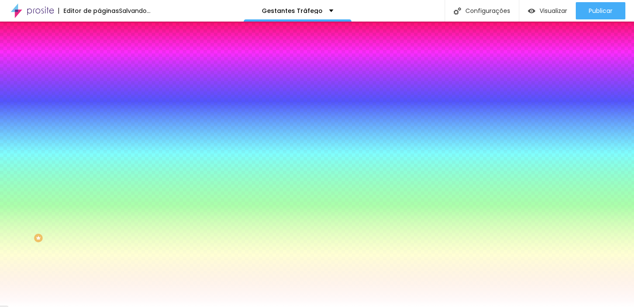
type input "#1D1D1B"
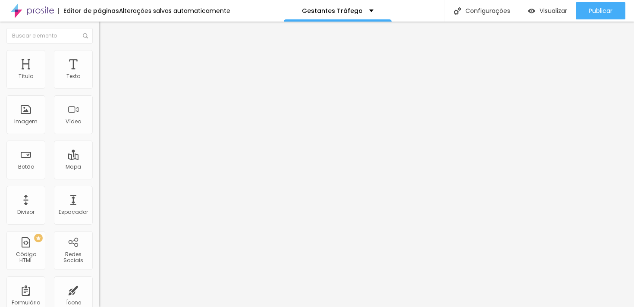
click at [99, 56] on li "Estilo" at bounding box center [148, 54] width 99 height 9
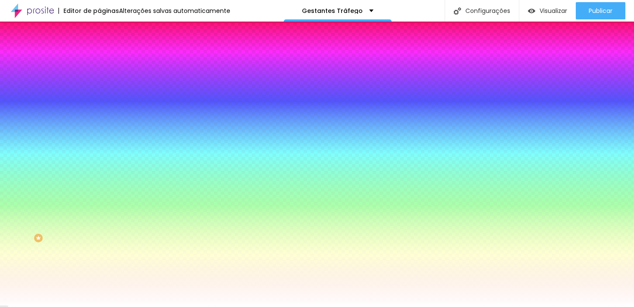
click at [107, 51] on font "Conteúdo" at bounding box center [120, 47] width 27 height 7
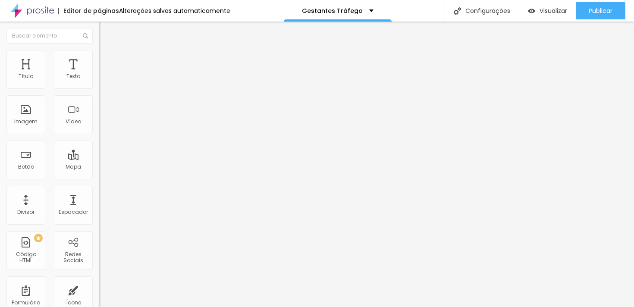
click at [111, 79] on font "Ícone de trocarte" at bounding box center [133, 75] width 45 height 7
type input "roupa"
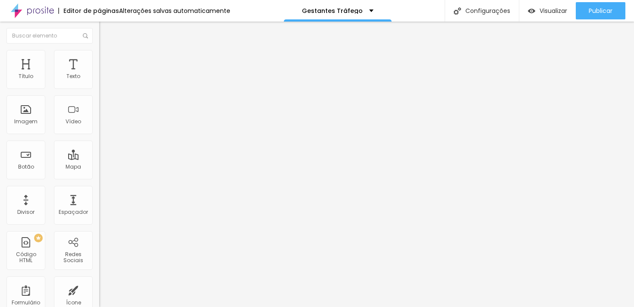
drag, startPoint x: 212, startPoint y: 64, endPoint x: 134, endPoint y: 68, distance: 78.1
click at [111, 79] on font "Ícone de trocarte" at bounding box center [133, 75] width 45 height 7
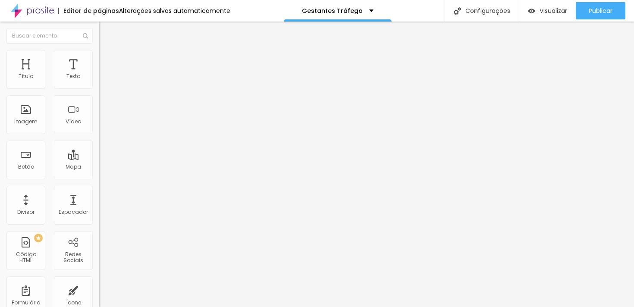
type input "ves"
click at [99, 56] on li "Estilo" at bounding box center [148, 54] width 99 height 9
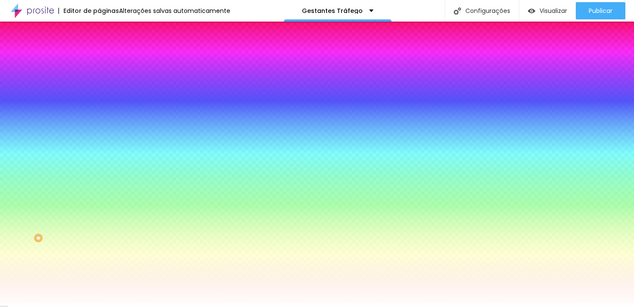
click at [99, 86] on input "#E6846C" at bounding box center [150, 86] width 103 height 9
paste input "1D1D1B"
type input "#1D1D1B"
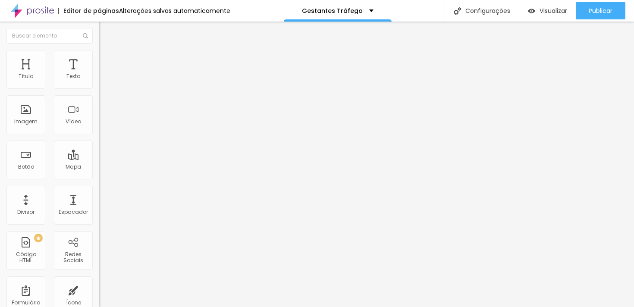
click at [110, 79] on font "Ícone de trocarte" at bounding box center [132, 75] width 45 height 7
drag, startPoint x: 197, startPoint y: 66, endPoint x: 156, endPoint y: 66, distance: 41.8
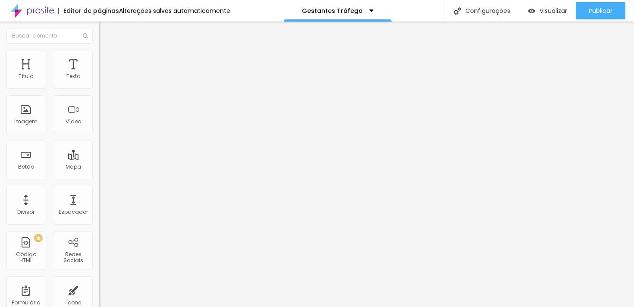
type input "p"
type input "mulh"
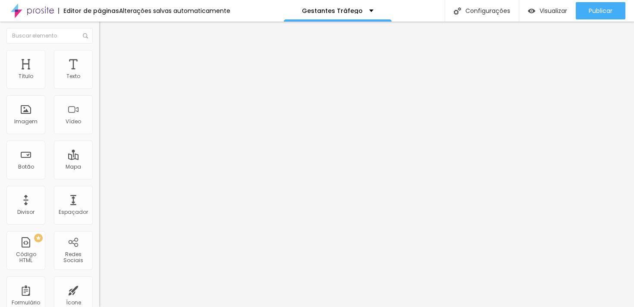
type input "e"
type input "l"
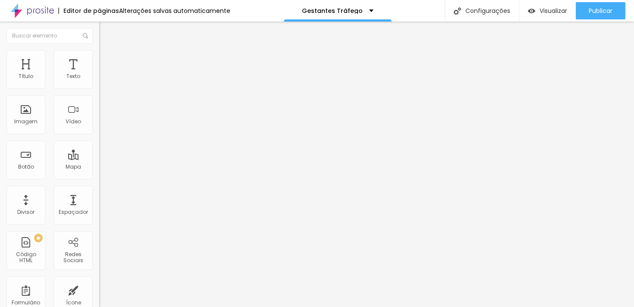
scroll to position [572, 0]
click at [99, 74] on span "Adicionar imagem" at bounding box center [127, 70] width 56 height 7
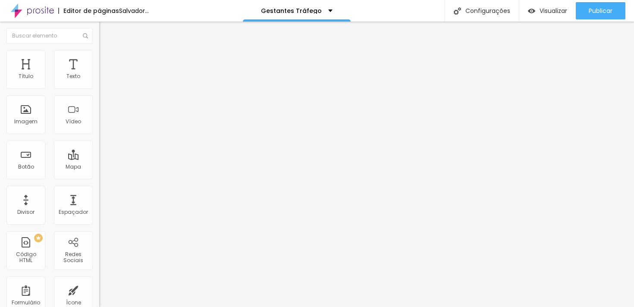
click at [99, 135] on font "Original" at bounding box center [109, 131] width 21 height 7
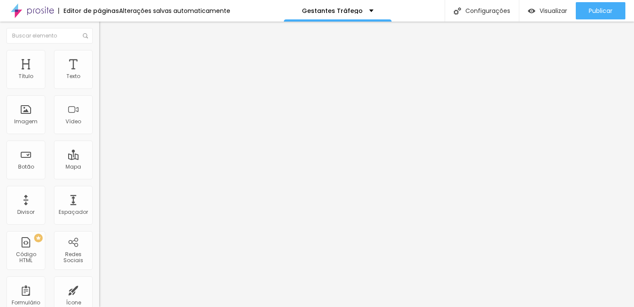
click at [107, 59] on font "Estilo" at bounding box center [113, 55] width 13 height 7
type input "95"
type input "85"
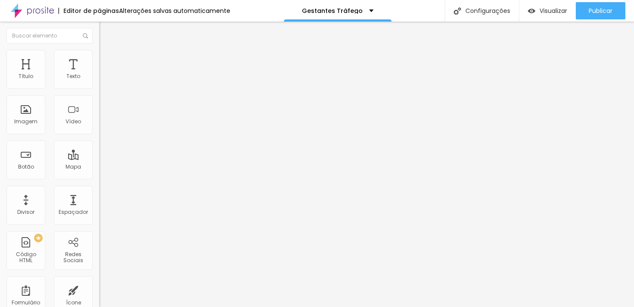
type input "80"
type input "75"
type input "70"
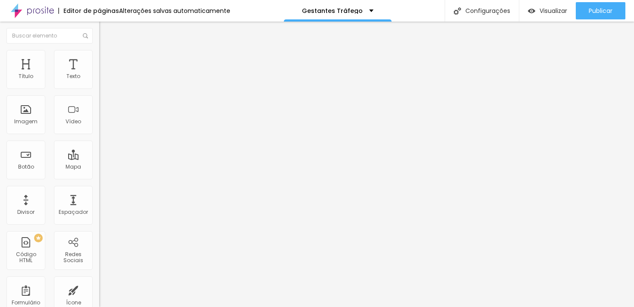
type input "70"
type input "65"
type input "60"
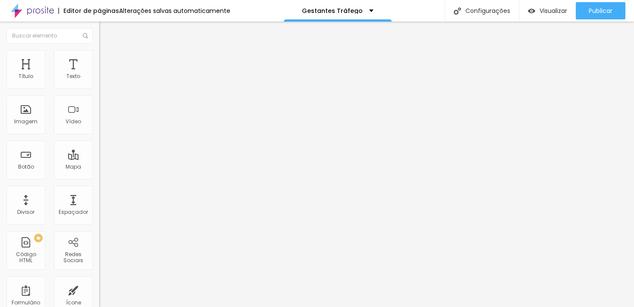
type input "55"
type input "50"
type input "45"
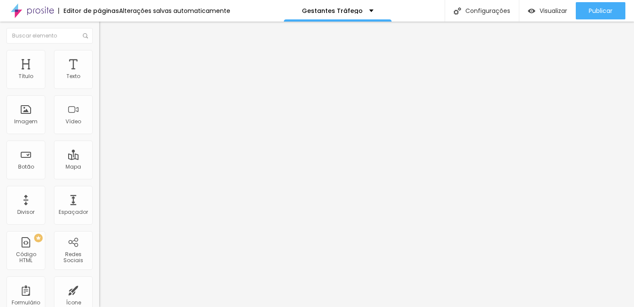
type input "45"
type input "40"
type input "35"
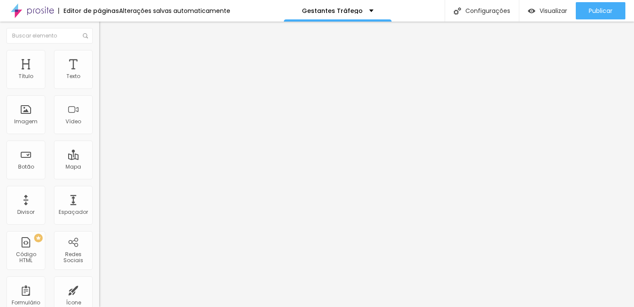
type input "30"
type input "25"
type input "20"
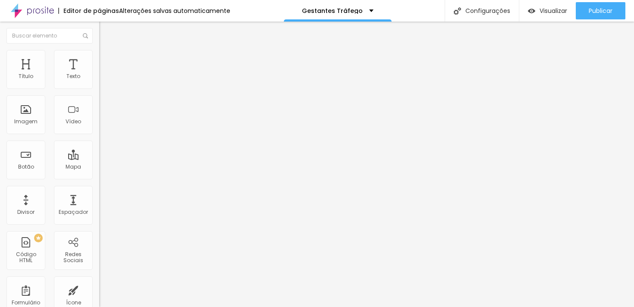
type input "20"
type input "15"
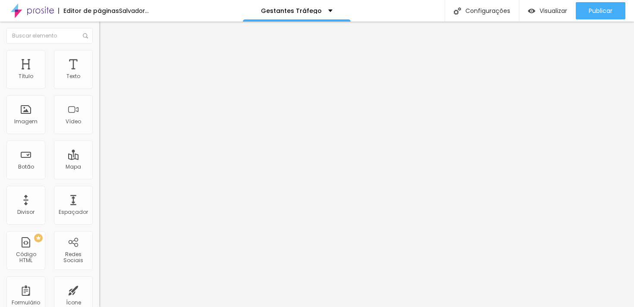
type input "20"
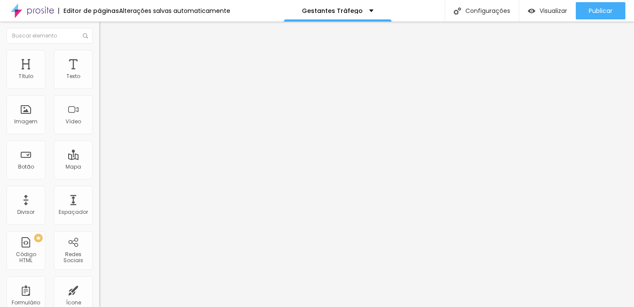
drag, startPoint x: 90, startPoint y: 94, endPoint x: 16, endPoint y: 93, distance: 73.3
type input "20"
click at [99, 88] on input "range" at bounding box center [127, 84] width 56 height 7
click at [106, 79] on span "Ícone de trocarte" at bounding box center [131, 75] width 50 height 7
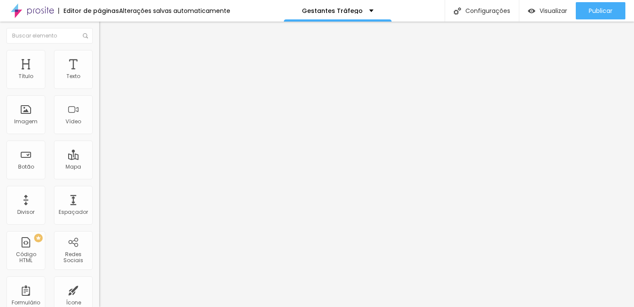
click at [104, 74] on font "Trocar imagem" at bounding box center [125, 70] width 42 height 7
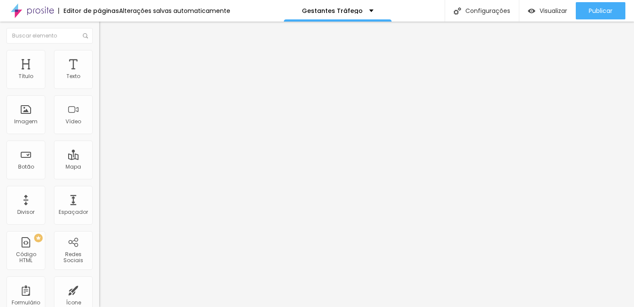
click at [99, 59] on li "Estilo" at bounding box center [148, 54] width 99 height 9
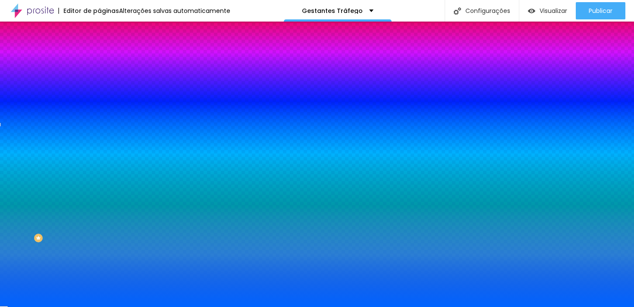
click at [103, 108] on icon "button" at bounding box center [104, 109] width 3 height 3
type input "17"
type input "18"
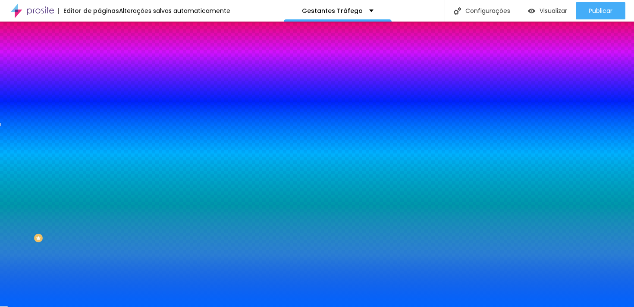
type input "21"
type input "24"
type input "26"
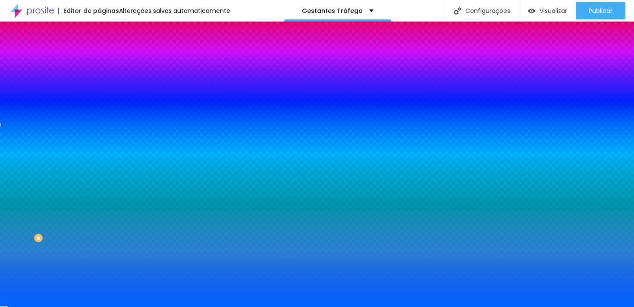
type input "26"
type input "27"
type input "29"
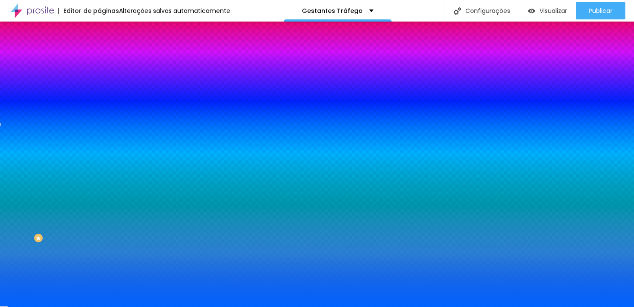
type input "32"
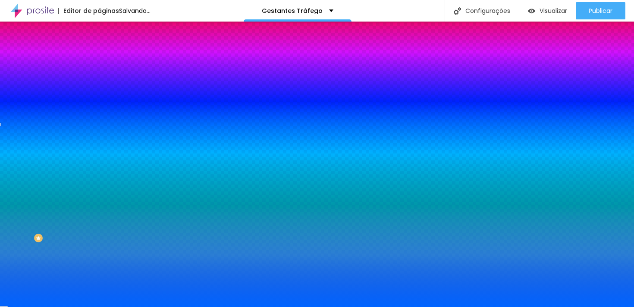
drag, startPoint x: 133, startPoint y: 168, endPoint x: 214, endPoint y: 169, distance: 80.6
type input "32"
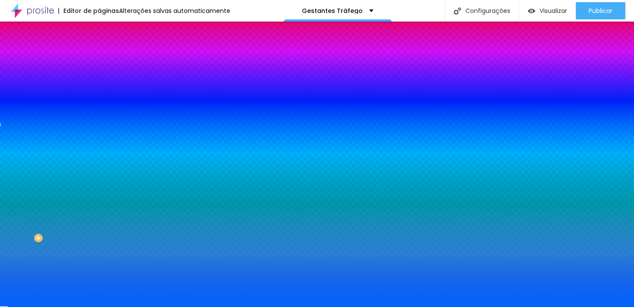
click at [44, 300] on div at bounding box center [317, 307] width 634 height 0
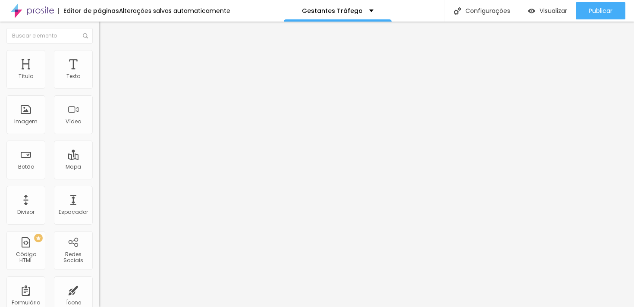
click at [99, 56] on li "Estilo" at bounding box center [148, 54] width 99 height 9
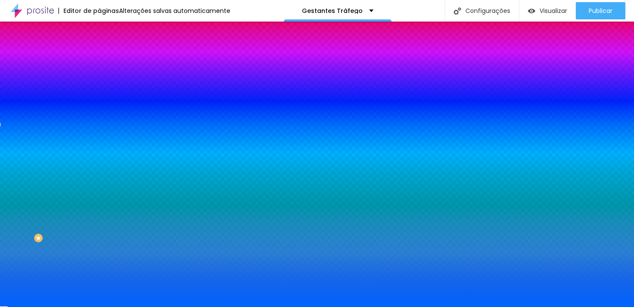
click at [99, 111] on button "button" at bounding box center [105, 110] width 12 height 9
drag, startPoint x: 134, startPoint y: 171, endPoint x: 130, endPoint y: 178, distance: 8.1
click at [224, 172] on body "Editor de páginas Alterações salvas automaticamente Gestantes Tráfego Configura…" at bounding box center [317, 153] width 634 height 307
type input "24"
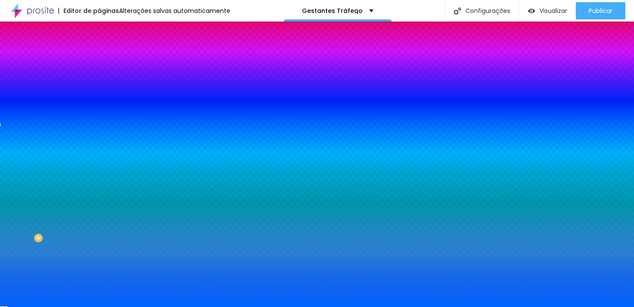
type input "32"
drag, startPoint x: 131, startPoint y: 168, endPoint x: 212, endPoint y: 169, distance: 81.1
type input "32"
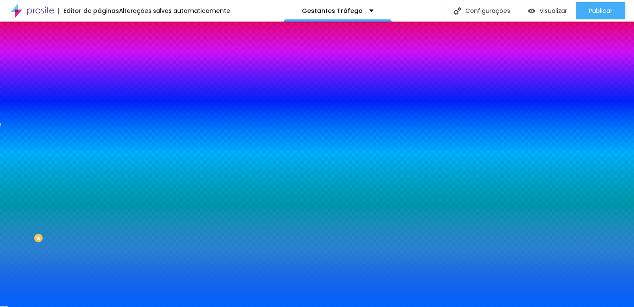
click at [50, 300] on div at bounding box center [317, 307] width 634 height 0
click at [106, 30] on img "button" at bounding box center [109, 31] width 7 height 7
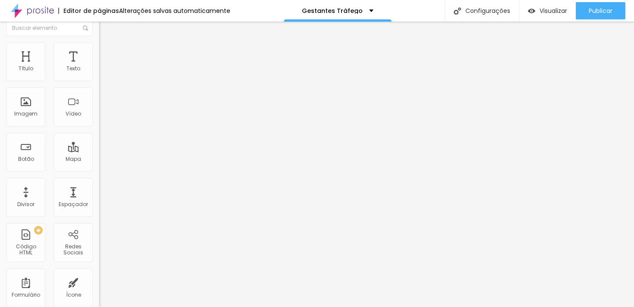
scroll to position [0, 0]
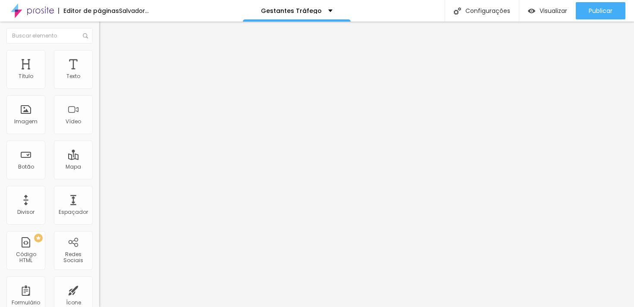
click at [104, 74] on font "Adicionar imagem" at bounding box center [129, 70] width 50 height 7
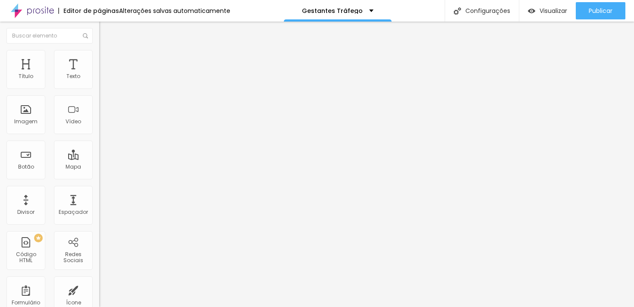
click at [99, 135] on font "Original" at bounding box center [109, 131] width 21 height 7
click at [99, 139] on div "Cinema 16:9" at bounding box center [148, 136] width 99 height 5
click at [99, 50] on img at bounding box center [103, 54] width 8 height 8
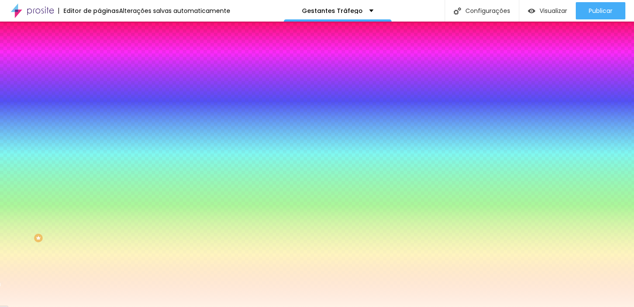
click at [99, 117] on div at bounding box center [148, 117] width 99 height 0
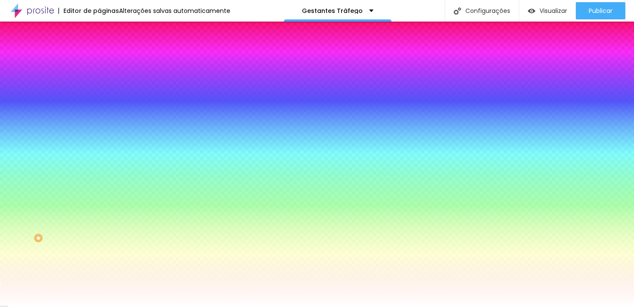
type input "#FFFFFF"
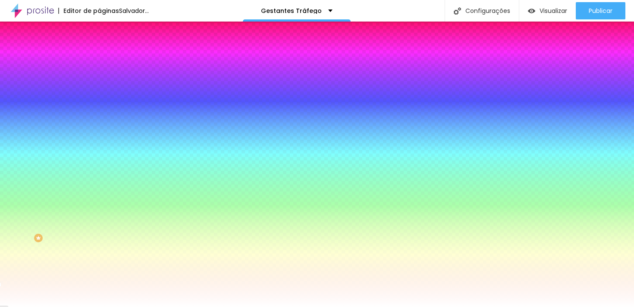
drag, startPoint x: 50, startPoint y: 179, endPoint x: 6, endPoint y: 196, distance: 47.5
click at [99, 163] on div "Imagem de fundo Adicionar imagem Efeito da Imagem Nenhum Nenhum Parallax Cor de…" at bounding box center [148, 123] width 99 height 112
click at [99, 279] on div "Editar nulo Conteúdo Estilo Avançado Imagem de fundo Adicionar imagem Efeito da…" at bounding box center [148, 164] width 99 height 285
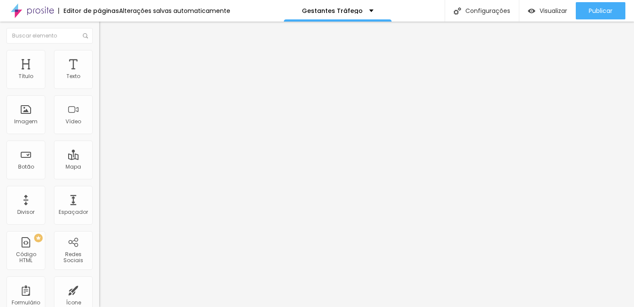
click at [99, 83] on button "button" at bounding box center [105, 78] width 12 height 9
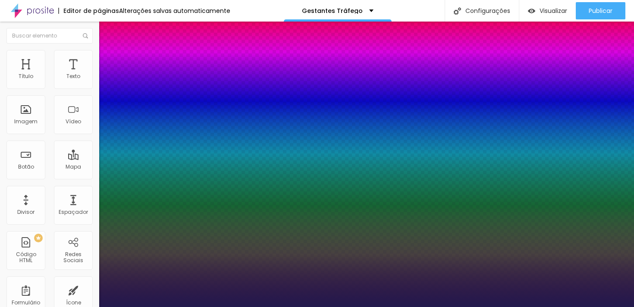
type input "1"
select select "Poppins"
type input "1"
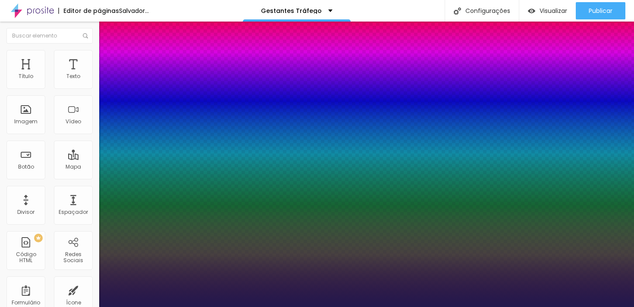
click at [353, 300] on div at bounding box center [317, 307] width 634 height 0
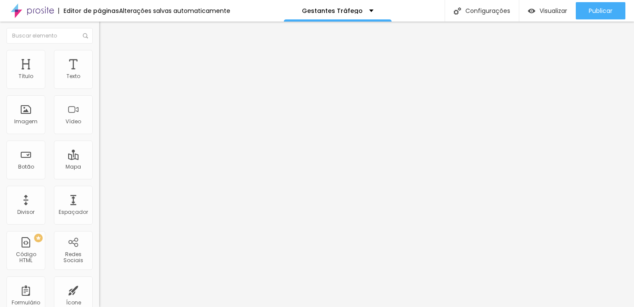
click at [99, 53] on img at bounding box center [103, 54] width 8 height 8
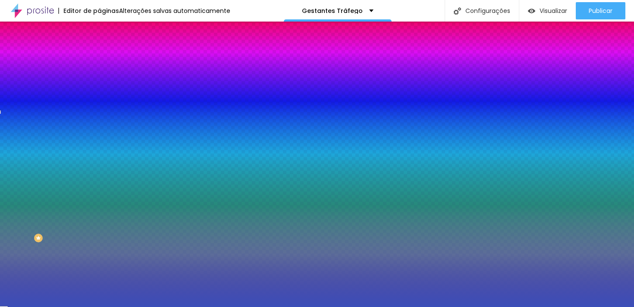
click at [99, 88] on input "#3B4EB8" at bounding box center [150, 86] width 103 height 9
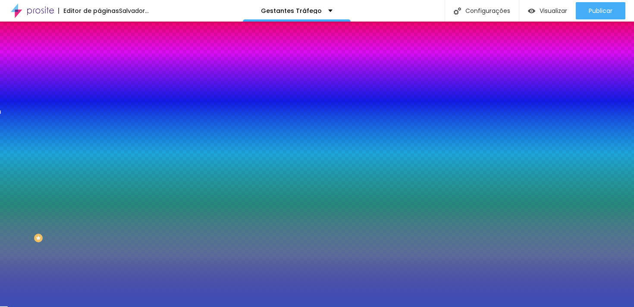
paste input "F"
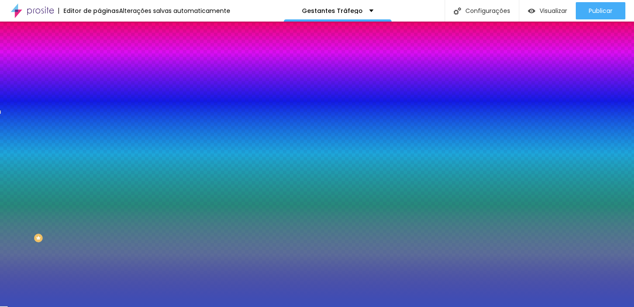
type input "#F"
click at [99, 152] on div "Editar nulo Conteúdo Estilo Avançado Cor de fundo Voltar ao padrão #F Sombra DE…" at bounding box center [148, 164] width 99 height 285
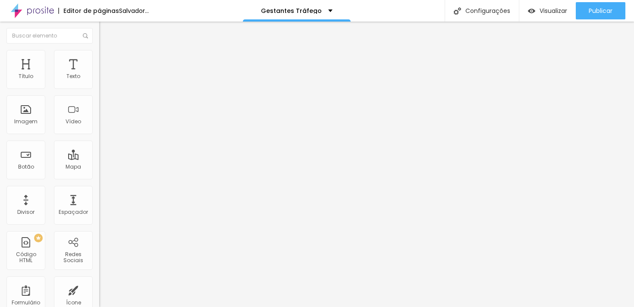
click at [99, 63] on ul "Conteúdo Estilo Avançado" at bounding box center [148, 54] width 99 height 26
click at [107, 59] on font "Estilo" at bounding box center [113, 55] width 13 height 7
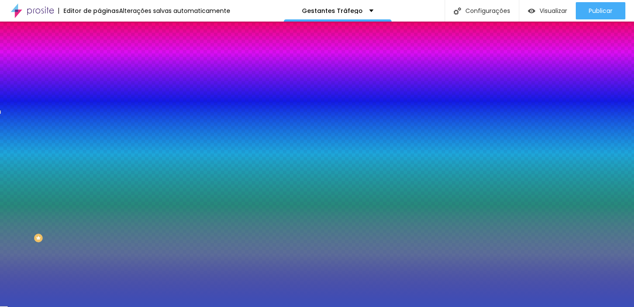
click at [99, 86] on input "#3B4EB8" at bounding box center [150, 86] width 103 height 9
paste input "1D1D1B"
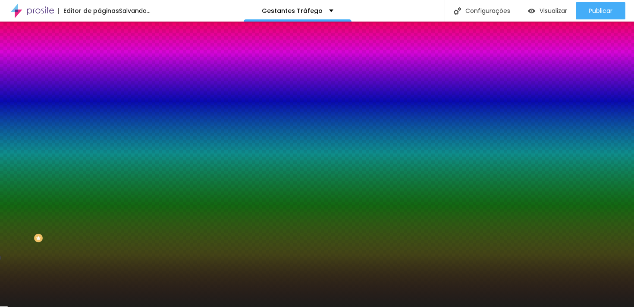
type input "#1D1D1B"
click at [99, 188] on div "Editar nulo Conteúdo Estilo Avançado Cor de fundo Voltar ao padrão #1D1D1B Somb…" at bounding box center [148, 164] width 99 height 285
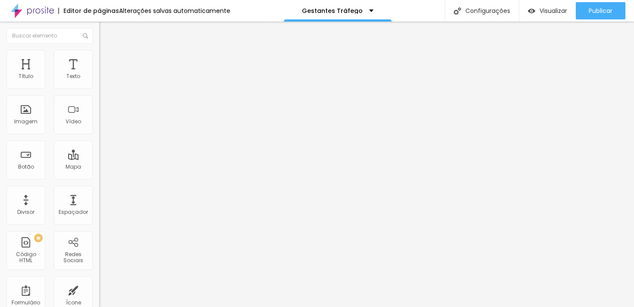
click at [104, 74] on font "Adicionar imagem" at bounding box center [129, 70] width 50 height 7
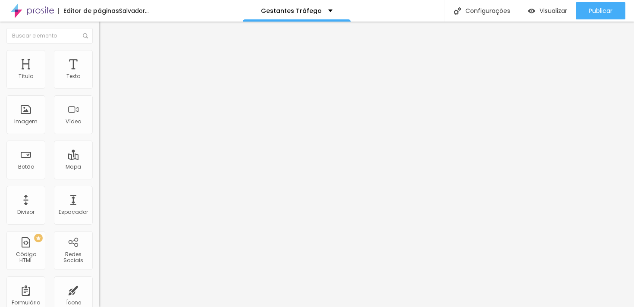
click at [99, 128] on button "button" at bounding box center [105, 123] width 12 height 9
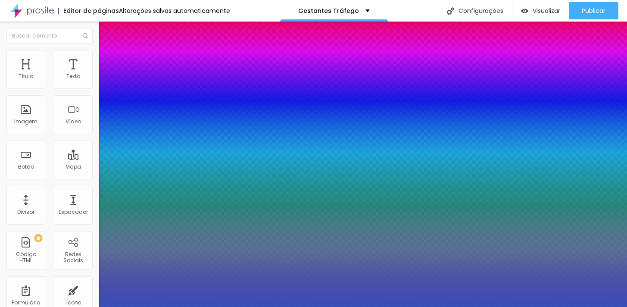
type input "1"
type input "0.5"
click at [54, 300] on div at bounding box center [313, 307] width 627 height 0
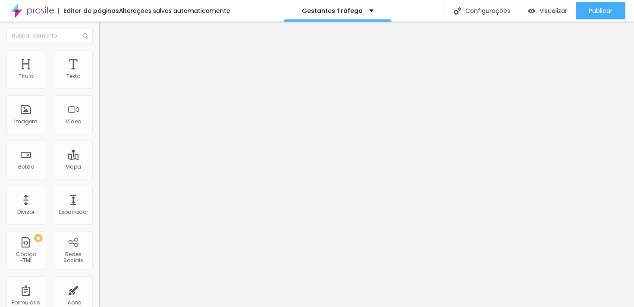
click at [103, 125] on icon "button" at bounding box center [105, 122] width 5 height 5
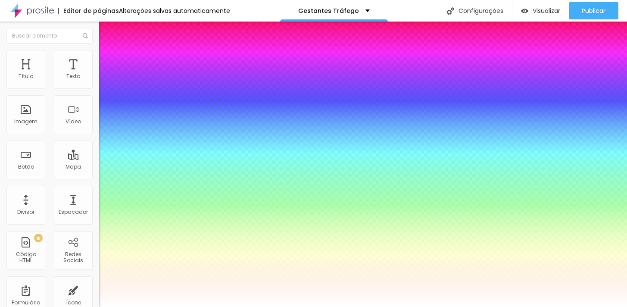
type input "1"
type input "0.5"
select select "Poppins"
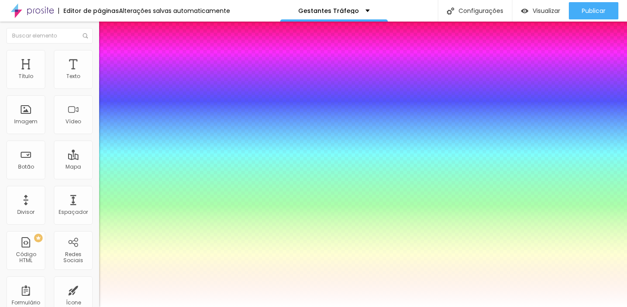
type input "1"
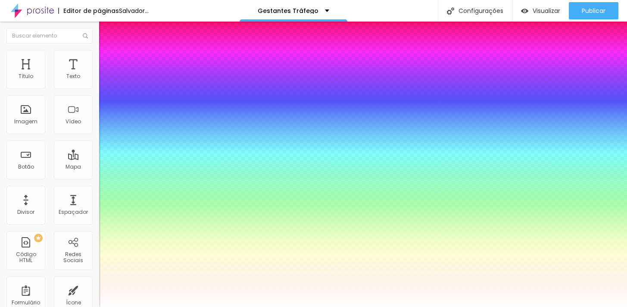
click at [285, 300] on div at bounding box center [313, 307] width 627 height 0
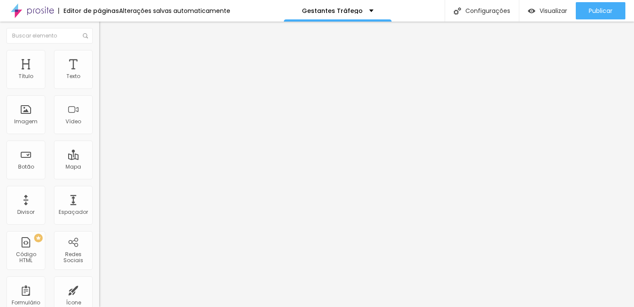
click at [107, 59] on font "Estilo" at bounding box center [113, 55] width 13 height 7
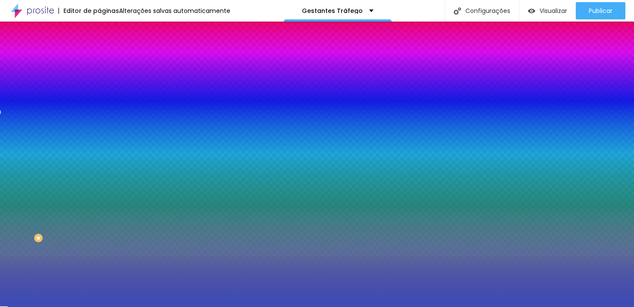
click at [99, 82] on div at bounding box center [148, 82] width 99 height 0
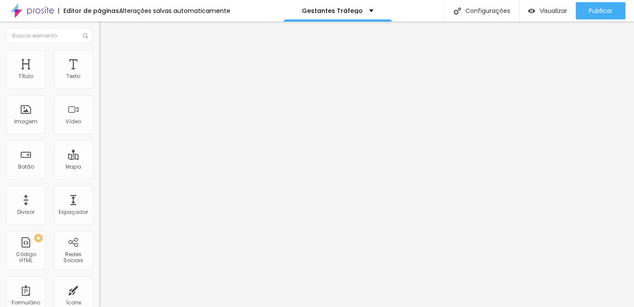
click at [107, 59] on font "Estilo" at bounding box center [113, 55] width 13 height 7
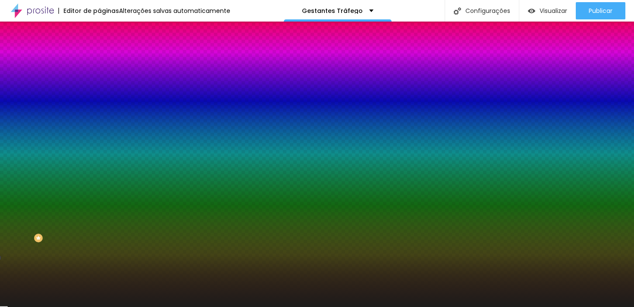
click at [99, 90] on input "#1D1D1B" at bounding box center [150, 86] width 103 height 9
click at [99, 82] on input "#1D1D1B" at bounding box center [150, 86] width 103 height 9
click at [99, 85] on input "#1D1D1B" at bounding box center [150, 86] width 103 height 9
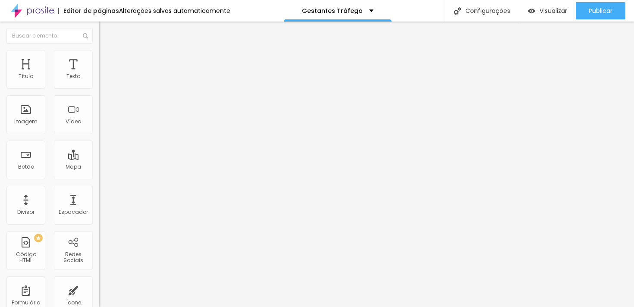
click at [107, 59] on font "Estilo" at bounding box center [113, 55] width 13 height 7
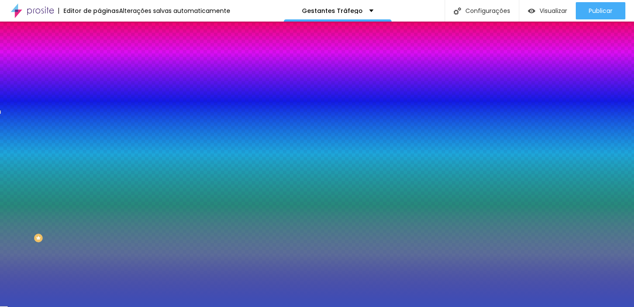
click at [99, 88] on input "#3B4EB8" at bounding box center [150, 86] width 103 height 9
paste input "1D1D1B"
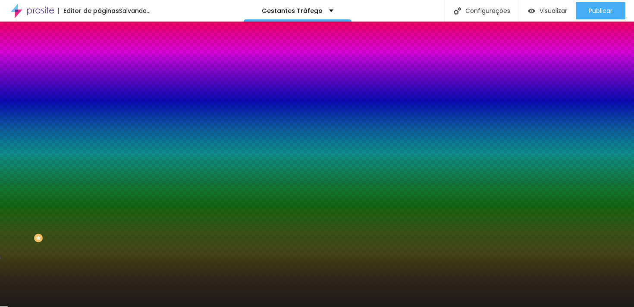
click at [99, 157] on div "Editar nulo Conteúdo Estilo Avançado Cor de fundo Voltar ao padrão #1D1D1B Somb…" at bounding box center [148, 164] width 99 height 285
click at [103, 137] on icon "button" at bounding box center [104, 138] width 3 height 3
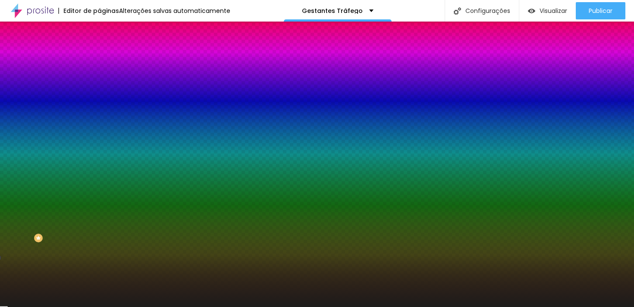
drag, startPoint x: 191, startPoint y: 197, endPoint x: 22, endPoint y: 220, distance: 171.0
click at [28, 300] on div at bounding box center [317, 307] width 634 height 0
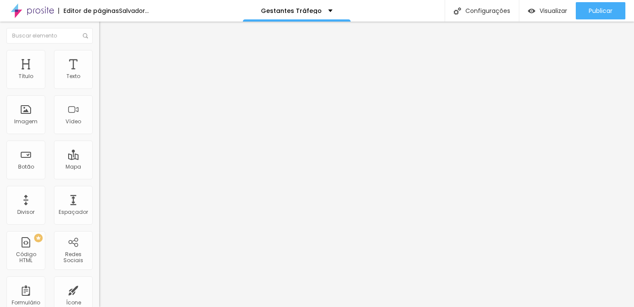
scroll to position [0, 0]
drag, startPoint x: 57, startPoint y: 99, endPoint x: 0, endPoint y: 98, distance: 57.3
click at [99, 98] on div "Endereço Alboom [GEOGRAPHIC_DATA] [GEOGRAPHIC_DATA] 15 Ampliação" at bounding box center [148, 153] width 99 height 172
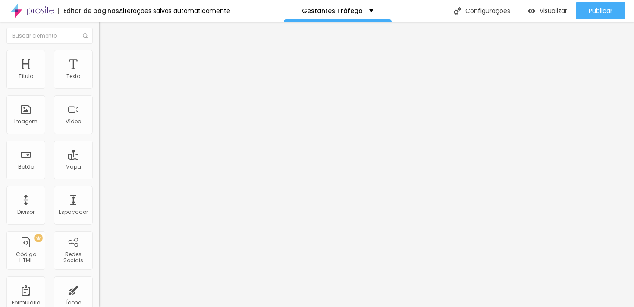
scroll to position [0, 0]
click at [99, 180] on div "Editar nulo Conteúdo Estilo Avançado Endereço Os Nascimento fotografia Alinhame…" at bounding box center [148, 164] width 99 height 285
click at [107, 58] on font "Estilo" at bounding box center [113, 55] width 13 height 7
click at [107, 63] on font "Avançado" at bounding box center [121, 64] width 28 height 7
drag, startPoint x: 55, startPoint y: 98, endPoint x: 30, endPoint y: 97, distance: 25.0
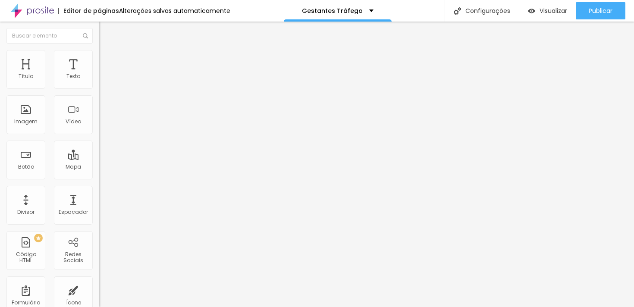
click at [99, 81] on input "Quero adquirir" at bounding box center [150, 76] width 103 height 9
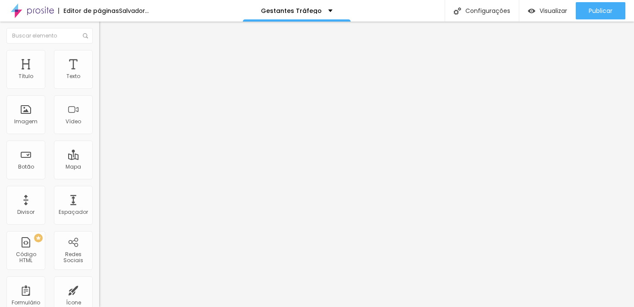
click at [99, 57] on li "Estilo" at bounding box center [148, 54] width 99 height 9
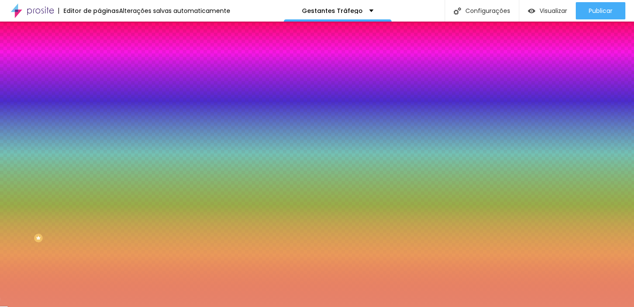
click at [99, 82] on div at bounding box center [148, 82] width 99 height 0
drag, startPoint x: 46, startPoint y: 112, endPoint x: 9, endPoint y: 91, distance: 42.8
click at [99, 91] on div "Cor de fundo Voltar ao padrão #FFFFFF" at bounding box center [148, 79] width 99 height 24
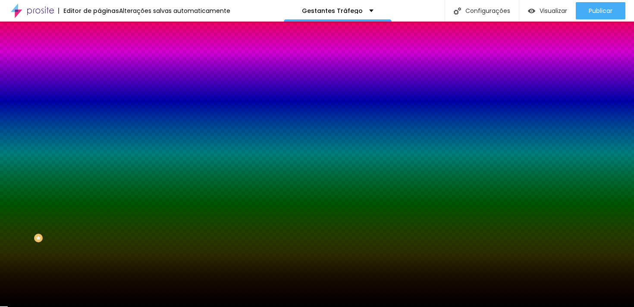
drag, startPoint x: 27, startPoint y: 270, endPoint x: 8, endPoint y: 286, distance: 24.8
click at [99, 286] on div "Editar nulo Conteúdo Estilo Avançado Cor de fundo Voltar ao padrão #FFFFFF Tipo…" at bounding box center [148, 164] width 99 height 285
click at [103, 107] on icon "button" at bounding box center [105, 109] width 5 height 5
click at [363, 300] on div at bounding box center [317, 307] width 634 height 0
click at [99, 106] on button "button" at bounding box center [105, 110] width 12 height 9
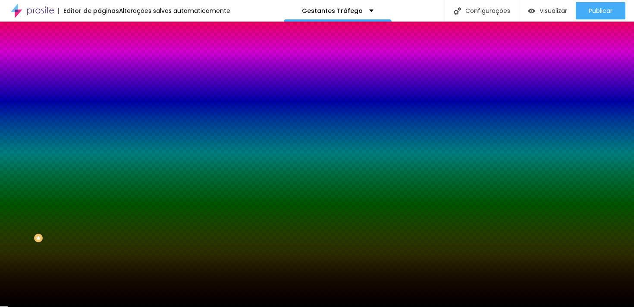
drag, startPoint x: 156, startPoint y: 228, endPoint x: 113, endPoint y: 288, distance: 73.8
click at [113, 288] on body "Editor de páginas Alterações salvas automaticamente Gestantes Tráfego Configura…" at bounding box center [317, 153] width 634 height 307
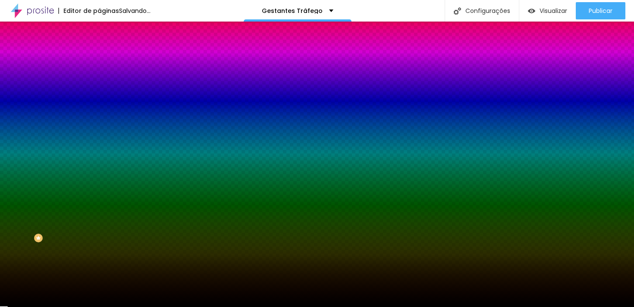
click at [42, 300] on div at bounding box center [317, 307] width 634 height 0
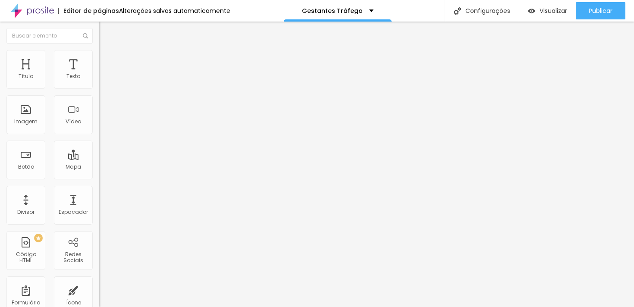
click at [99, 60] on ul "Conteúdo Estilo Avançado" at bounding box center [148, 54] width 99 height 26
click at [107, 59] on font "Estilo" at bounding box center [113, 55] width 13 height 7
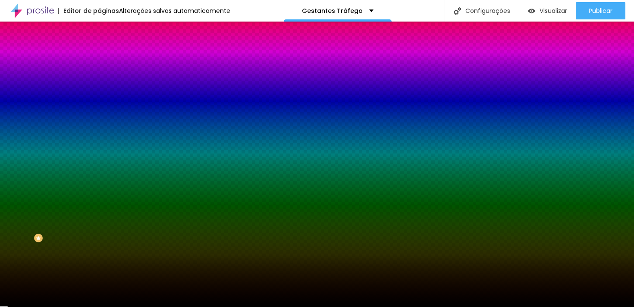
click at [103, 109] on icon "button" at bounding box center [105, 109] width 5 height 5
drag, startPoint x: 158, startPoint y: 170, endPoint x: 207, endPoint y: 170, distance: 48.3
click at [23, 300] on div at bounding box center [317, 307] width 634 height 0
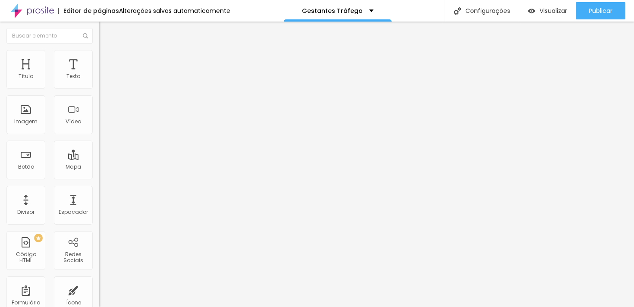
click at [107, 59] on font "Estilo" at bounding box center [113, 55] width 13 height 7
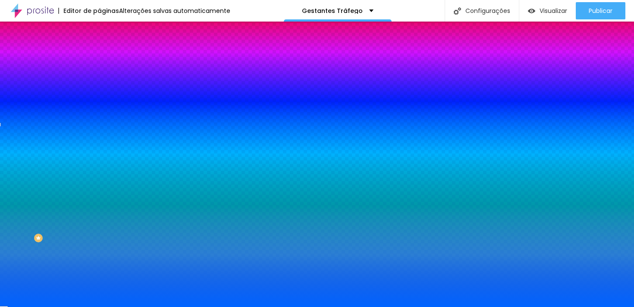
click at [99, 126] on input "#0064FF" at bounding box center [150, 121] width 103 height 9
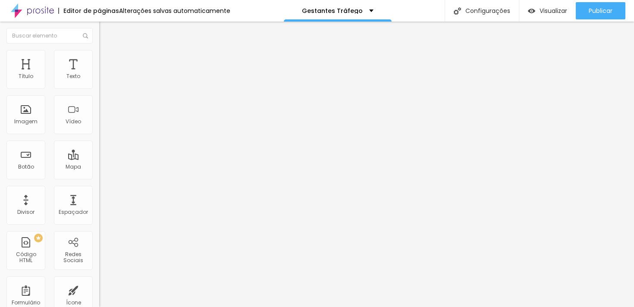
click at [99, 56] on li "Estilo" at bounding box center [148, 54] width 99 height 9
click at [107, 59] on font "Estilo" at bounding box center [113, 55] width 13 height 7
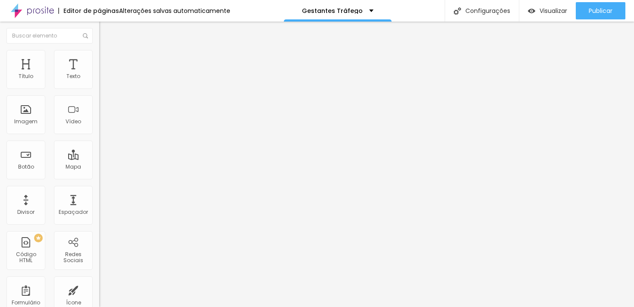
click at [107, 59] on font "Estilo" at bounding box center [113, 55] width 13 height 7
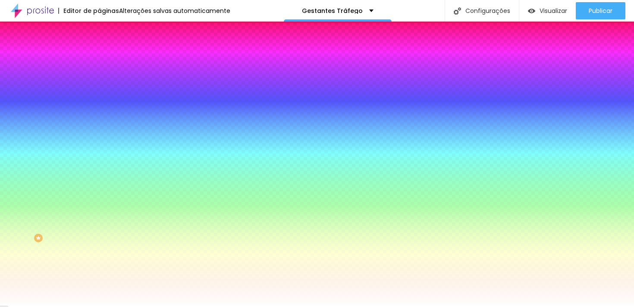
click at [99, 85] on input "#FFFFFF" at bounding box center [150, 86] width 103 height 9
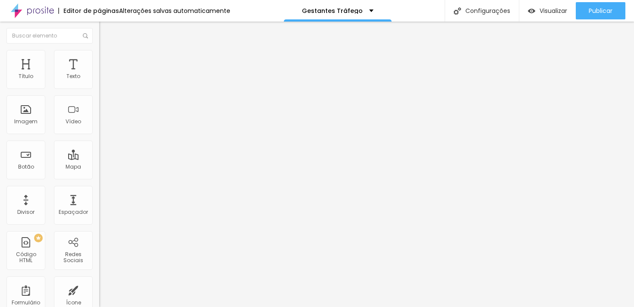
click at [99, 59] on li "Estilo" at bounding box center [148, 54] width 99 height 9
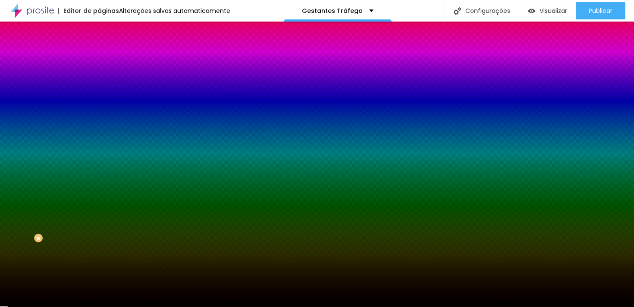
click at [99, 84] on input "#FFFFFF" at bounding box center [150, 86] width 103 height 9
click at [99, 86] on input "#FFFFFF" at bounding box center [150, 86] width 103 height 9
click at [99, 246] on div "Cor de fundo Voltar ao padrão #FFFFFF Tipografia Voltar ao padrão Borda Voltar …" at bounding box center [148, 208] width 99 height 282
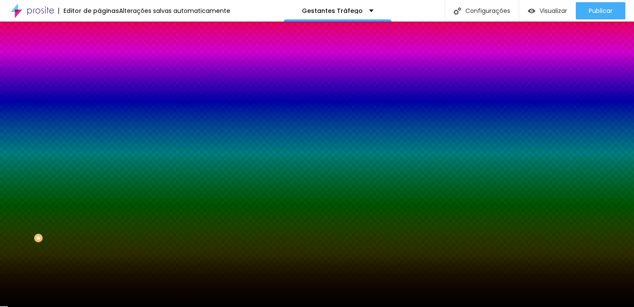
paste input "FFFFFF"
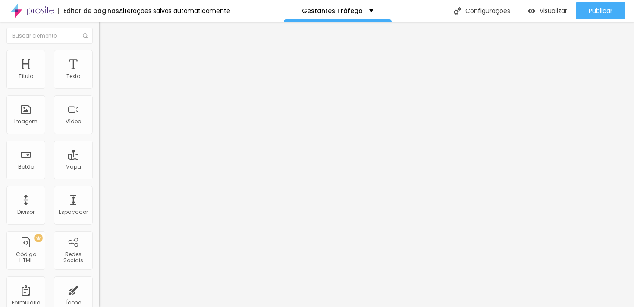
click at [99, 71] on div "Modo Encaixotado Encaixotado Completo" at bounding box center [148, 79] width 99 height 24
click at [99, 54] on img at bounding box center [103, 54] width 8 height 8
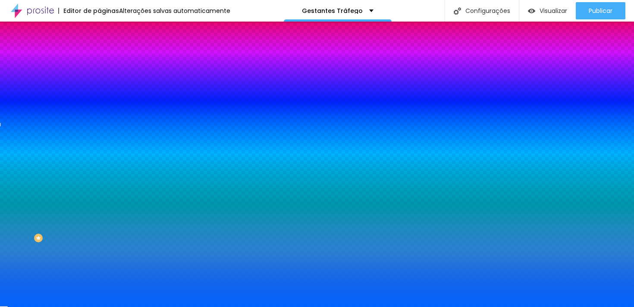
click at [99, 126] on input "#0064FF" at bounding box center [150, 121] width 103 height 9
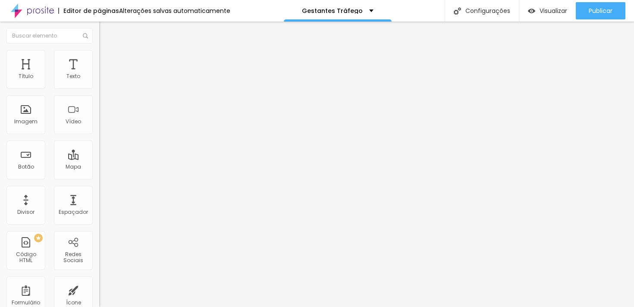
click at [99, 59] on li "Estilo" at bounding box center [148, 54] width 99 height 9
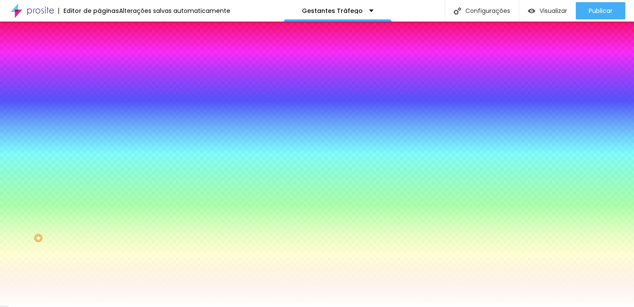
click at [99, 293] on input "#FFFFFF" at bounding box center [150, 297] width 103 height 9
paste input "0064"
click at [99, 250] on div "Editar nulo Conteúdo Estilo Avançado Cor de fundo Voltar ao padrão #FFFFFF Tipo…" at bounding box center [148, 164] width 99 height 285
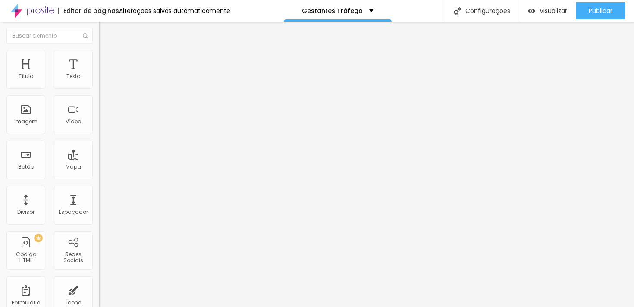
click at [99, 52] on img at bounding box center [103, 54] width 8 height 8
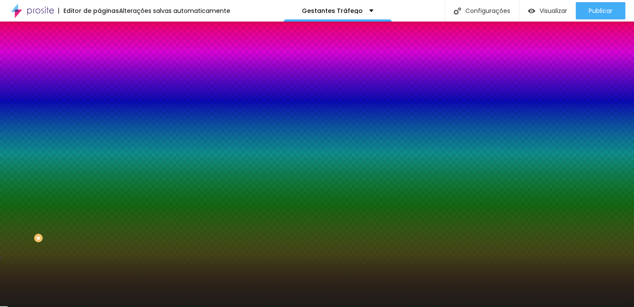
click at [99, 135] on button "button" at bounding box center [105, 139] width 12 height 9
paste input "0064FF"
click at [54, 300] on div at bounding box center [317, 307] width 634 height 0
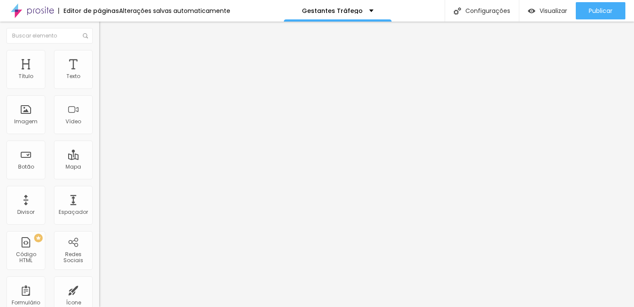
click at [99, 58] on ul "Conteúdo Estilo Avançado" at bounding box center [148, 54] width 99 height 26
click at [107, 59] on font "Estilo" at bounding box center [113, 55] width 13 height 7
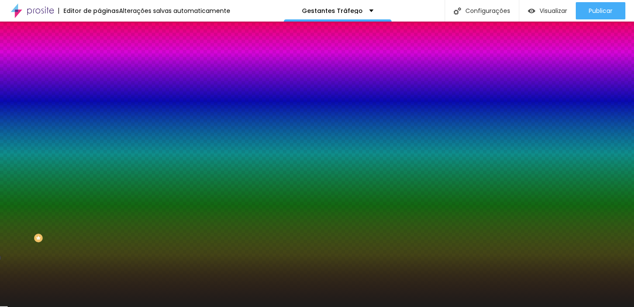
click at [103, 136] on icon "button" at bounding box center [105, 138] width 5 height 5
paste input "64FF"
click at [57, 300] on div at bounding box center [317, 307] width 634 height 0
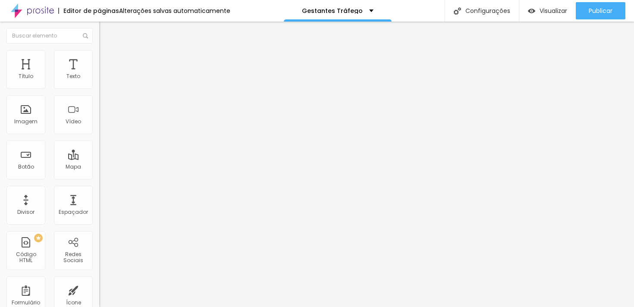
click at [99, 128] on button "button" at bounding box center [105, 123] width 12 height 9
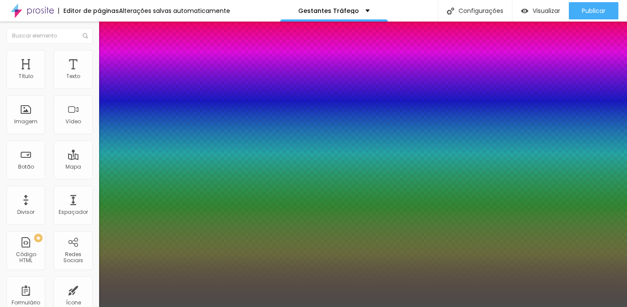
click at [70, 300] on div at bounding box center [313, 307] width 627 height 0
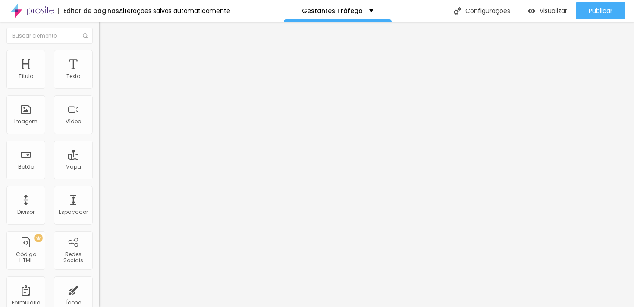
click at [103, 125] on icon "button" at bounding box center [105, 122] width 5 height 5
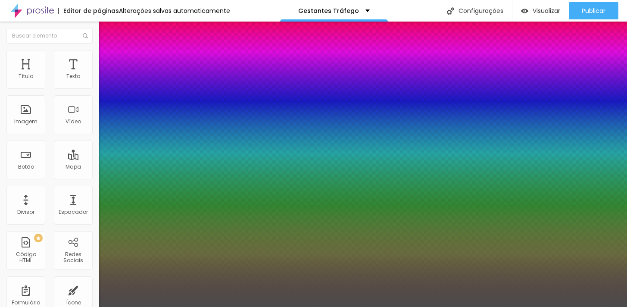
click at [59, 300] on div at bounding box center [313, 307] width 627 height 0
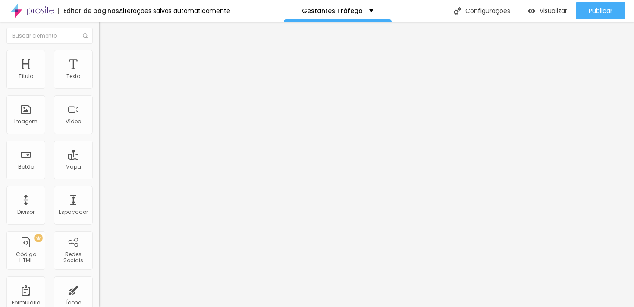
click at [99, 128] on button "button" at bounding box center [105, 123] width 12 height 9
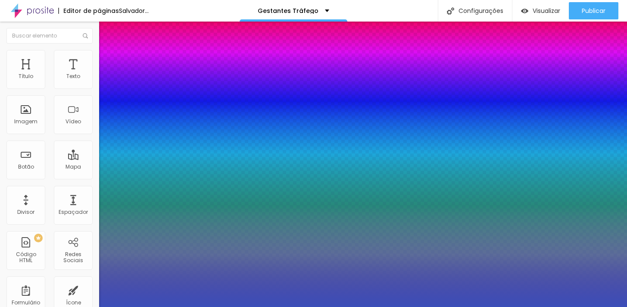
click at [357, 300] on div at bounding box center [313, 307] width 627 height 0
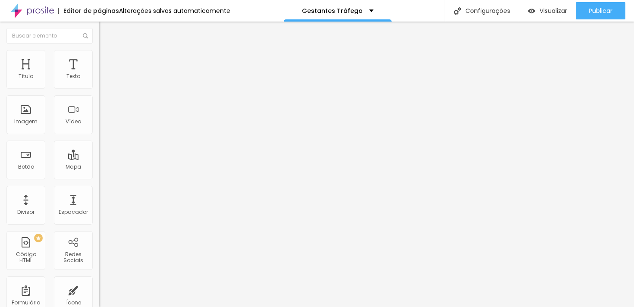
click at [99, 128] on div "Tipografia Voltar ao padrão" at bounding box center [148, 115] width 99 height 24
click at [99, 128] on button "button" at bounding box center [105, 123] width 12 height 9
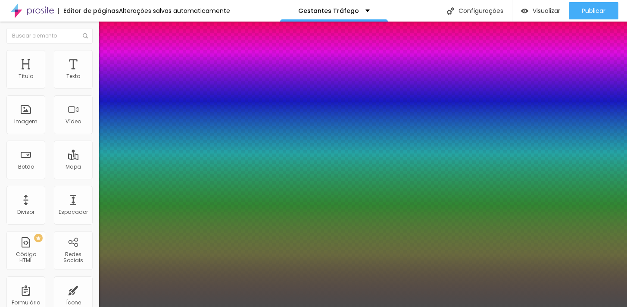
click at [162, 300] on div at bounding box center [313, 307] width 627 height 0
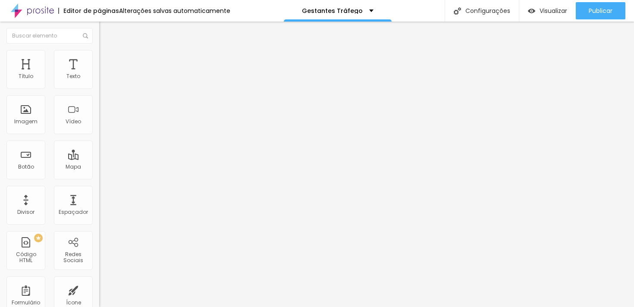
click at [99, 64] on ul "Conteúdo Estilo Avançado" at bounding box center [148, 54] width 99 height 26
click at [107, 59] on font "Estilo" at bounding box center [113, 55] width 13 height 7
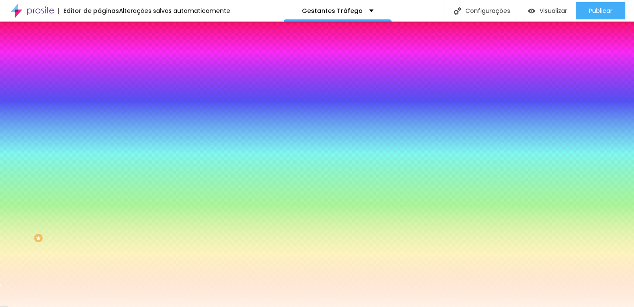
click at [99, 117] on div at bounding box center [148, 117] width 99 height 0
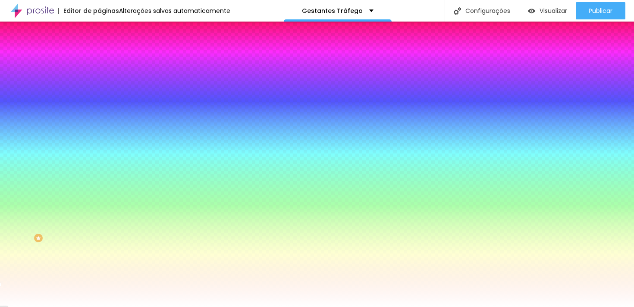
drag, startPoint x: 24, startPoint y: 177, endPoint x: 0, endPoint y: 158, distance: 30.6
click at [99, 158] on div "Imagem de fundo Adicionar imagem Efeito da Imagem Nenhum Nenhum Parallax Cor de…" at bounding box center [148, 123] width 99 height 112
click at [99, 248] on div "Editar nulo Conteúdo Estilo Avançado Imagem de fundo Adicionar imagem Efeito da…" at bounding box center [148, 164] width 99 height 285
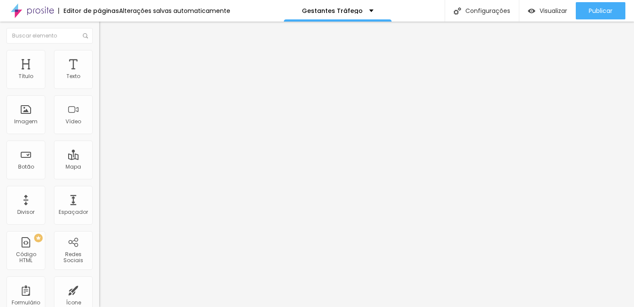
click at [99, 52] on li "Estilo" at bounding box center [148, 54] width 99 height 9
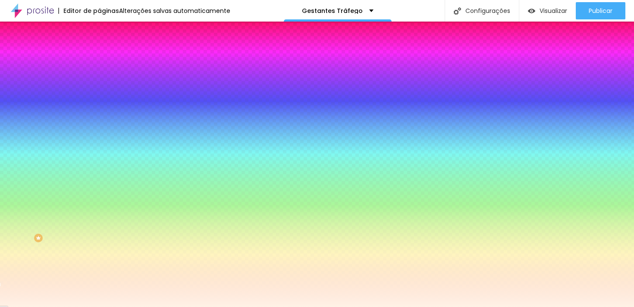
click at [99, 117] on div at bounding box center [148, 117] width 99 height 0
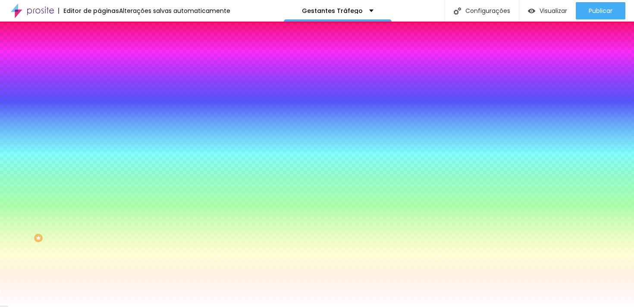
drag, startPoint x: 43, startPoint y: 188, endPoint x: 0, endPoint y: 162, distance: 50.7
click at [99, 161] on div "Imagem de fundo Adicionar imagem Efeito da Imagem Nenhum Nenhum Parallax Cor de…" at bounding box center [148, 123] width 99 height 112
click at [99, 300] on div "Editar nulo Conteúdo Estilo Avançado Imagem de fundo Adicionar imagem Efeito da…" at bounding box center [148, 164] width 99 height 285
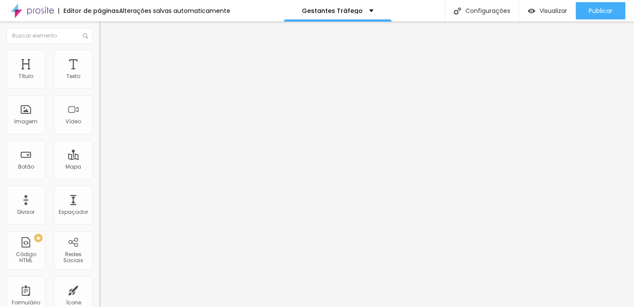
click at [99, 50] on li "Estilo" at bounding box center [148, 54] width 99 height 9
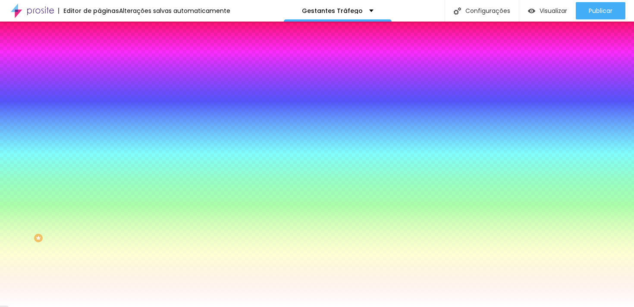
click at [146, 78] on img at bounding box center [148, 74] width 5 height 5
click at [99, 117] on div at bounding box center [148, 117] width 99 height 0
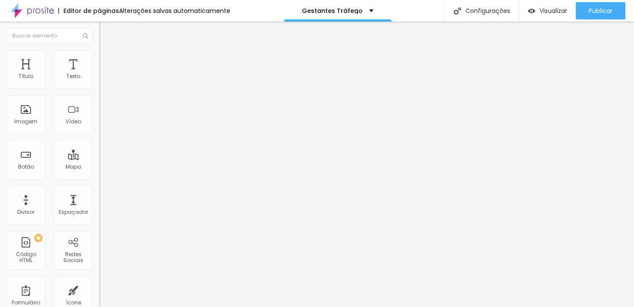
click at [99, 57] on li "Estilo" at bounding box center [148, 54] width 99 height 9
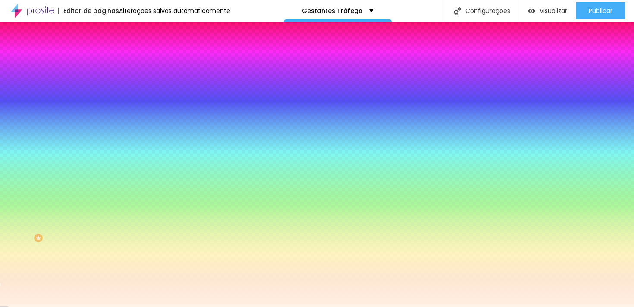
click at [99, 82] on div at bounding box center [148, 82] width 99 height 0
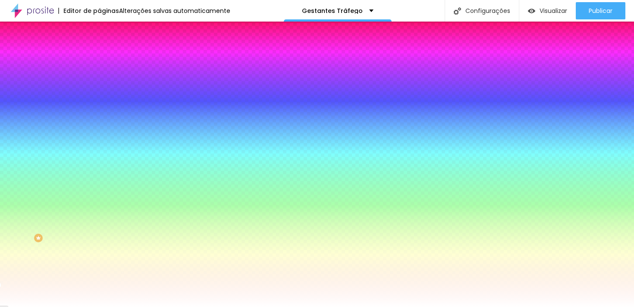
drag, startPoint x: 17, startPoint y: 99, endPoint x: 0, endPoint y: 81, distance: 24.1
click at [99, 81] on div "Cor de fundo Voltar ao padrão #FFFFFF Sombra DESATIVADO Voltar ao padrão Borda …" at bounding box center [148, 105] width 99 height 77
click at [99, 212] on div "Editar nulo Conteúdo Estilo Avançado Cor de fundo Voltar ao padrão #FFFFFF Somb…" at bounding box center [148, 164] width 99 height 285
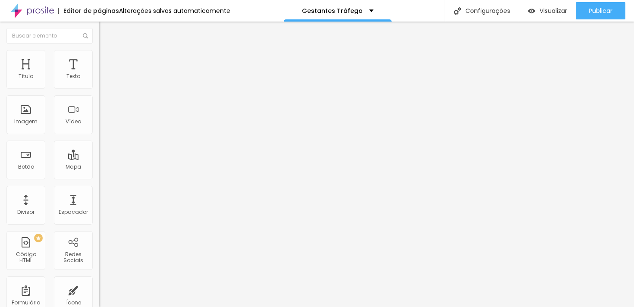
click at [99, 56] on li "Estilo" at bounding box center [148, 54] width 99 height 9
drag, startPoint x: 51, startPoint y: 64, endPoint x: 53, endPoint y: 69, distance: 4.8
click at [99, 59] on li "Estilo" at bounding box center [148, 54] width 99 height 9
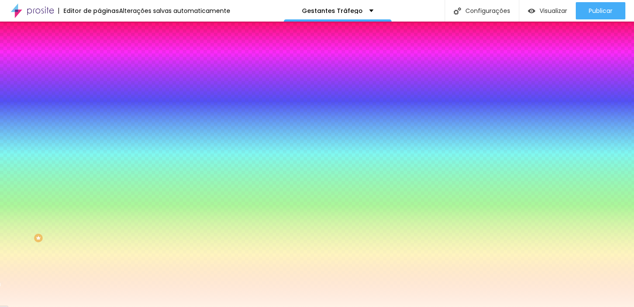
click at [99, 126] on input "#FFF2E6" at bounding box center [150, 121] width 103 height 9
click at [99, 117] on div at bounding box center [148, 117] width 99 height 0
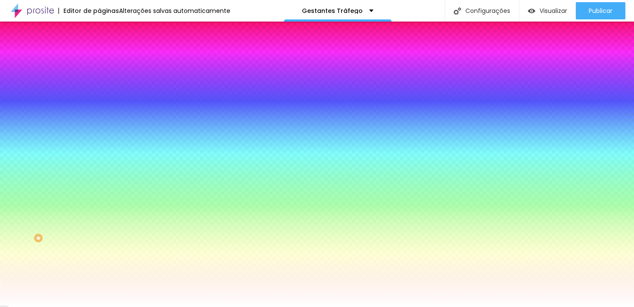
drag, startPoint x: 47, startPoint y: 186, endPoint x: 0, endPoint y: 151, distance: 57.9
click at [99, 151] on div "Imagem de fundo Adicionar imagem Efeito da Imagem Nenhum Nenhum Parallax Cor de…" at bounding box center [148, 123] width 99 height 112
click at [99, 278] on div "Editar nulo Conteúdo Estilo Avançado Imagem de fundo Adicionar imagem Efeito da…" at bounding box center [148, 164] width 99 height 285
click at [107, 51] on font "Conteúdo" at bounding box center [120, 47] width 27 height 7
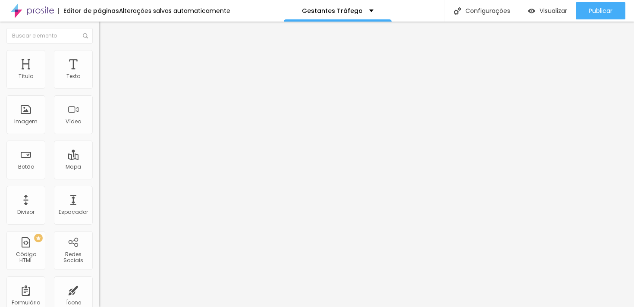
click at [119, 31] on font "Editar nulo" at bounding box center [134, 31] width 31 height 9
drag, startPoint x: 22, startPoint y: 87, endPoint x: 32, endPoint y: 87, distance: 9.5
click at [99, 159] on input "range" at bounding box center [127, 162] width 56 height 7
click at [99, 208] on div "Editar nulo Conteúdo Avançado 165 px Tamanho" at bounding box center [148, 164] width 99 height 285
click at [104, 74] on font "Adicionar imagem" at bounding box center [129, 70] width 50 height 7
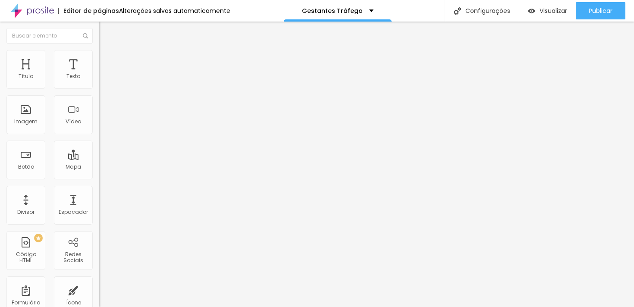
scroll to position [28, 0]
click at [99, 74] on span "Adicionar imagem" at bounding box center [127, 70] width 56 height 7
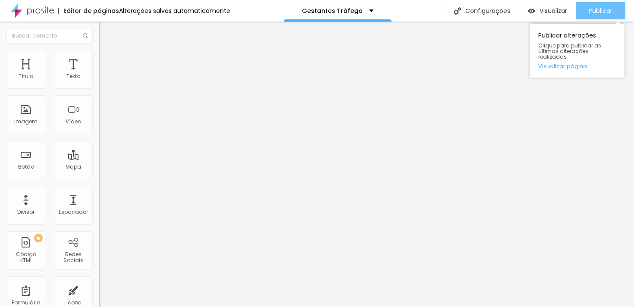
click at [599, 15] on div "Publicar" at bounding box center [600, 10] width 24 height 17
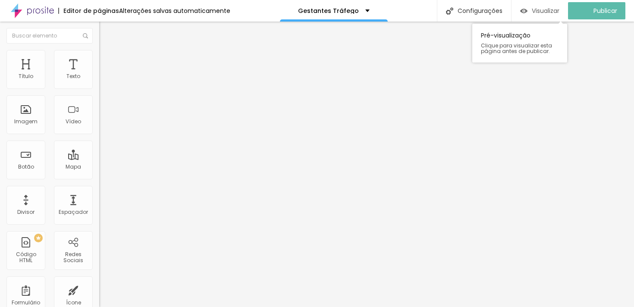
click at [559, 12] on font "Visualizar" at bounding box center [546, 10] width 28 height 9
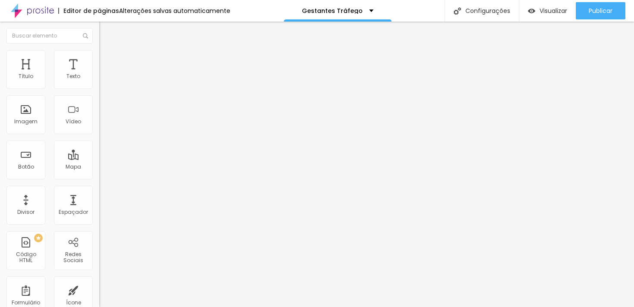
click at [99, 175] on input "https://" at bounding box center [150, 173] width 103 height 9
click at [99, 27] on button "Editar nulo" at bounding box center [148, 32] width 99 height 20
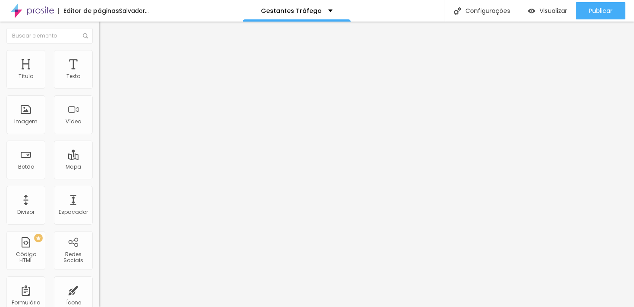
drag, startPoint x: 24, startPoint y: 85, endPoint x: 41, endPoint y: 91, distance: 18.5
click at [99, 159] on input "range" at bounding box center [127, 162] width 56 height 7
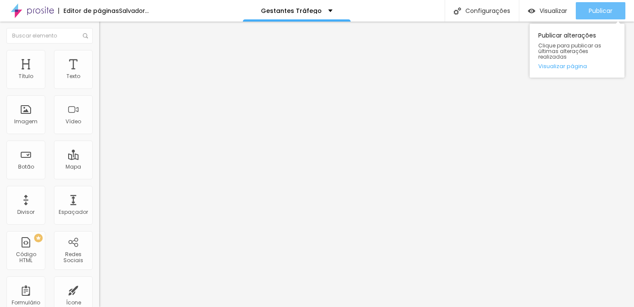
click at [606, 5] on div "Publicar" at bounding box center [600, 10] width 24 height 17
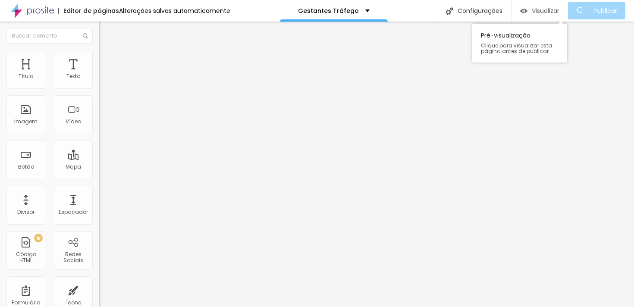
click at [546, 16] on div "Visualizar" at bounding box center [539, 10] width 39 height 17
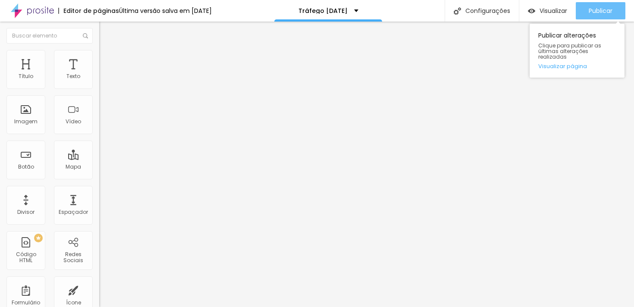
click at [584, 12] on button "Publicar" at bounding box center [601, 10] width 50 height 17
